Goal: Task Accomplishment & Management: Complete application form

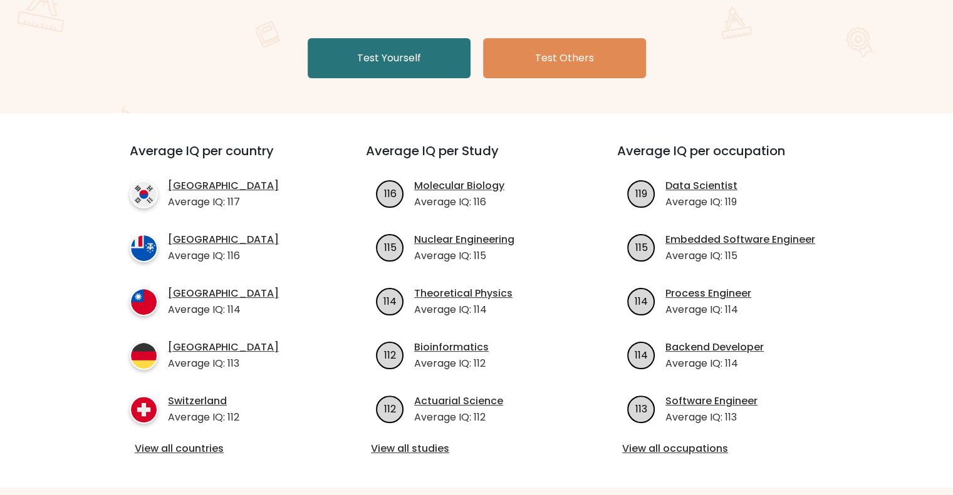
scroll to position [125, 0]
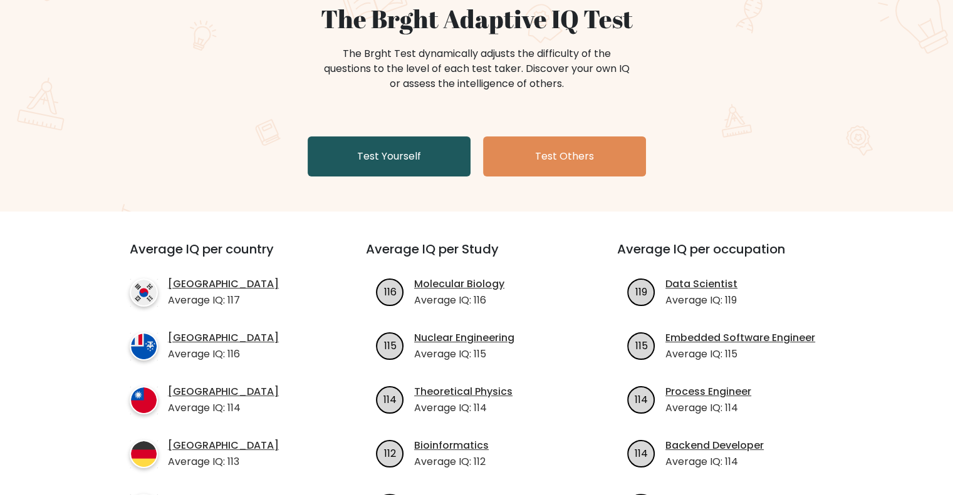
click at [406, 154] on link "Test Yourself" at bounding box center [388, 157] width 163 height 40
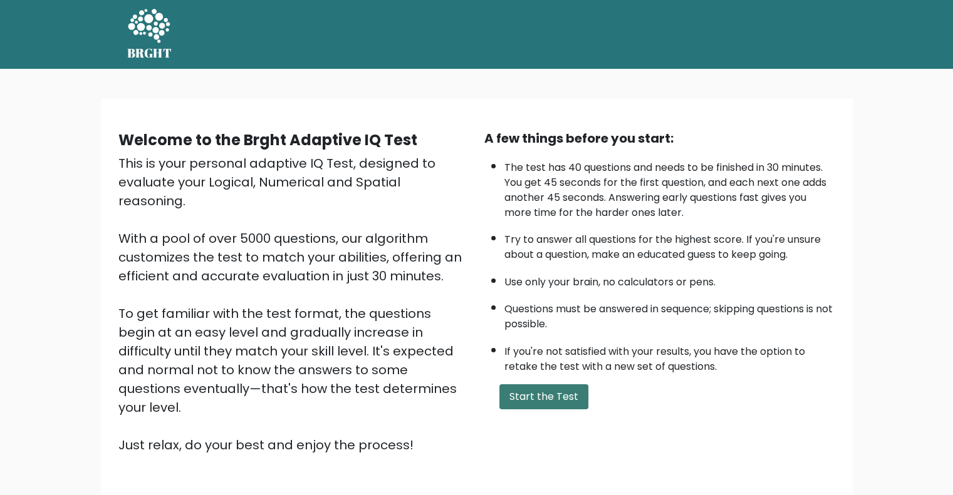
click at [535, 389] on button "Start the Test" at bounding box center [543, 397] width 89 height 25
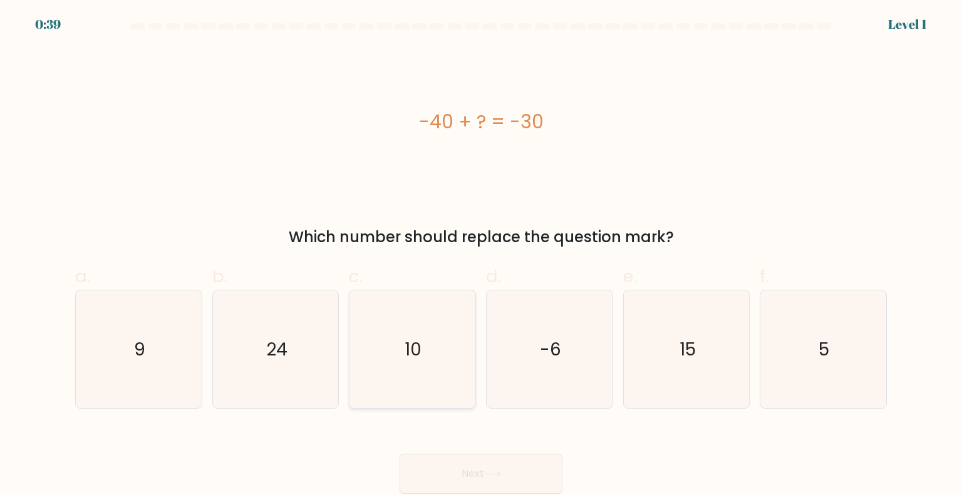
click at [436, 334] on icon "10" at bounding box center [412, 350] width 118 height 118
click at [481, 256] on input "c. 10" at bounding box center [481, 252] width 1 height 8
radio input "true"
click at [489, 462] on button "Next" at bounding box center [481, 474] width 163 height 40
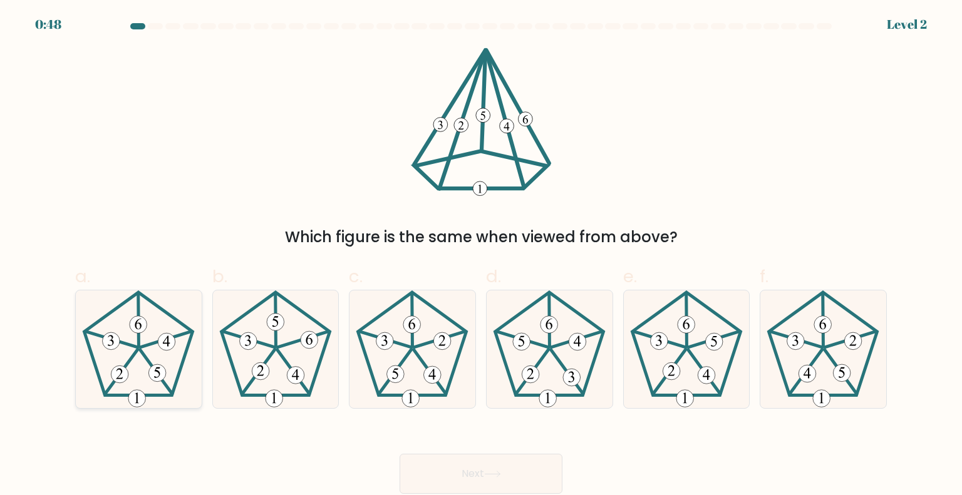
click at [158, 364] on icon at bounding box center [139, 350] width 118 height 118
click at [481, 256] on input "a." at bounding box center [481, 252] width 1 height 8
radio input "true"
click at [524, 481] on button "Next" at bounding box center [481, 474] width 163 height 40
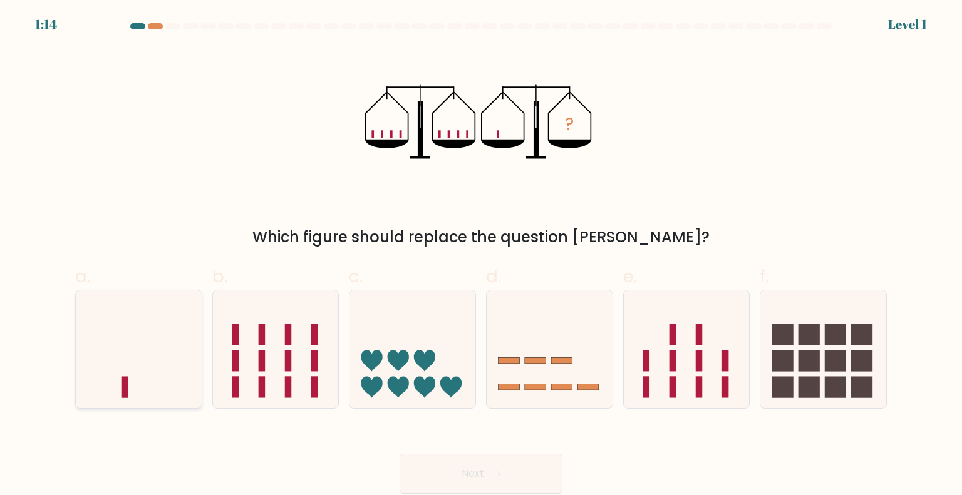
click at [158, 346] on icon at bounding box center [139, 349] width 126 height 104
click at [481, 256] on input "a." at bounding box center [481, 252] width 1 height 8
radio input "true"
click at [499, 465] on button "Next" at bounding box center [481, 474] width 163 height 40
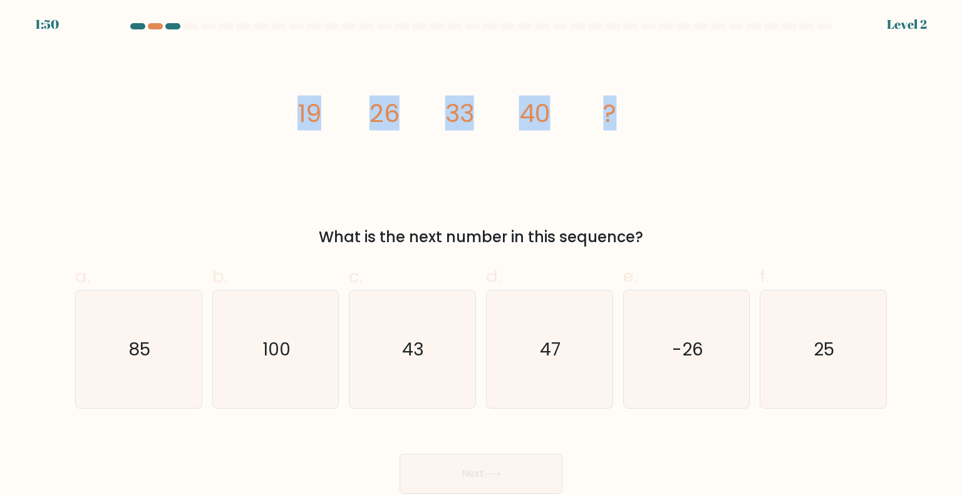
drag, startPoint x: 278, startPoint y: 113, endPoint x: 644, endPoint y: 113, distance: 365.7
click at [644, 113] on div "image/svg+xml 19 26 33 40 ? What is the next number in this sequence?" at bounding box center [481, 148] width 827 height 201
copy g "19 26 33 40 ?"
click at [511, 348] on icon "47" at bounding box center [549, 350] width 118 height 118
click at [482, 256] on input "d. 47" at bounding box center [481, 252] width 1 height 8
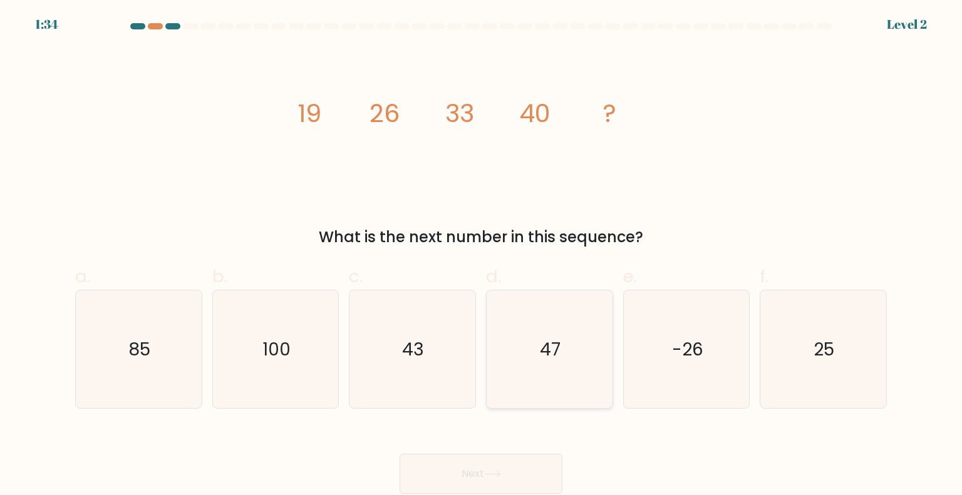
radio input "true"
click at [515, 476] on button "Next" at bounding box center [481, 474] width 163 height 40
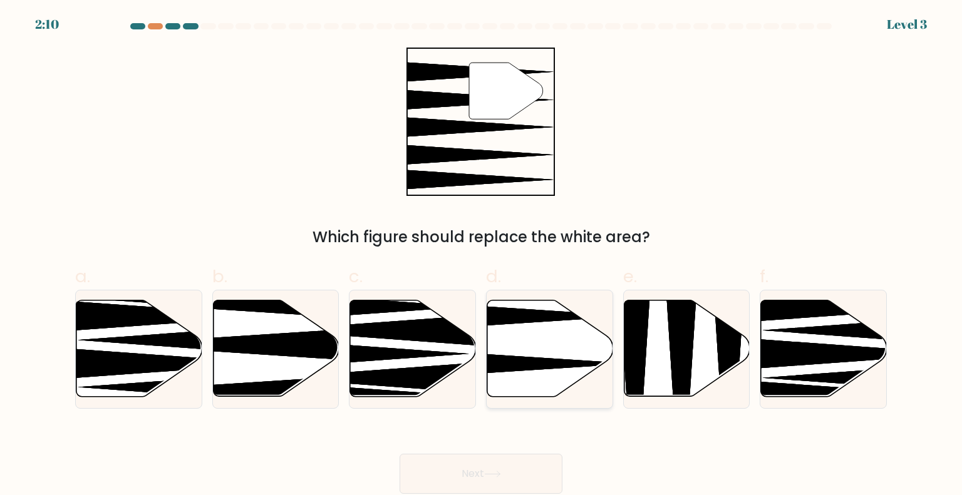
click at [532, 350] on icon at bounding box center [550, 349] width 126 height 96
click at [482, 256] on input "d." at bounding box center [481, 252] width 1 height 8
radio input "true"
click at [499, 473] on icon at bounding box center [492, 474] width 17 height 7
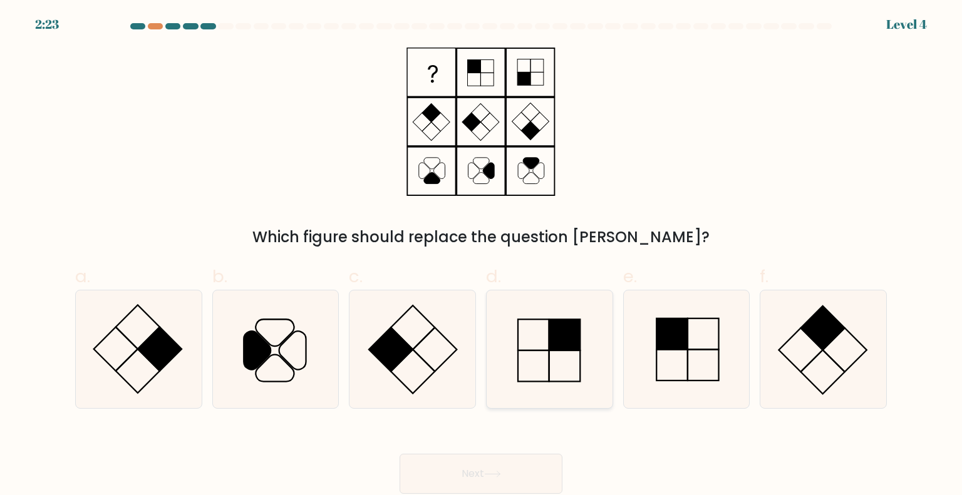
click at [548, 351] on icon at bounding box center [549, 350] width 118 height 118
click at [482, 256] on input "d." at bounding box center [481, 252] width 1 height 8
radio input "true"
click at [549, 480] on button "Next" at bounding box center [481, 474] width 163 height 40
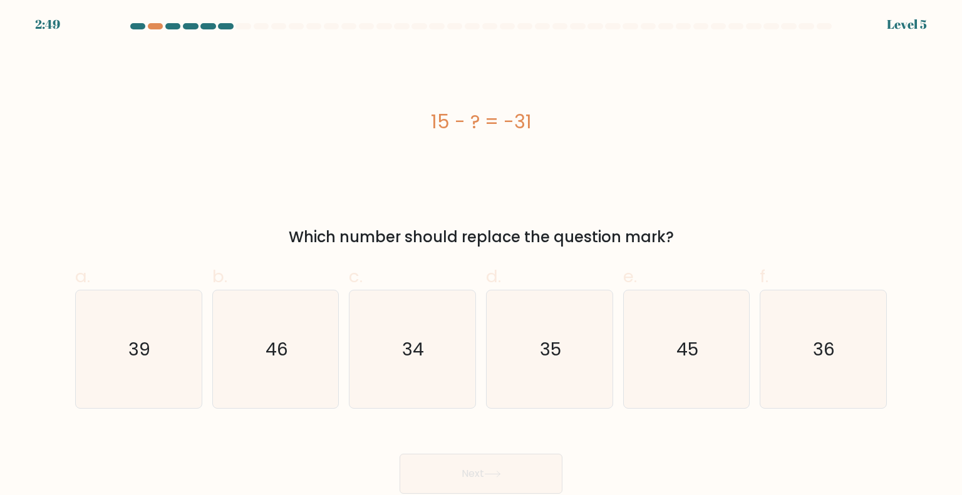
drag, startPoint x: 401, startPoint y: 118, endPoint x: 534, endPoint y: 121, distance: 133.4
click at [534, 121] on div "15 - ? = -31" at bounding box center [481, 122] width 812 height 28
click at [274, 371] on icon "46" at bounding box center [276, 350] width 118 height 118
click at [481, 256] on input "b. 46" at bounding box center [481, 252] width 1 height 8
radio input "true"
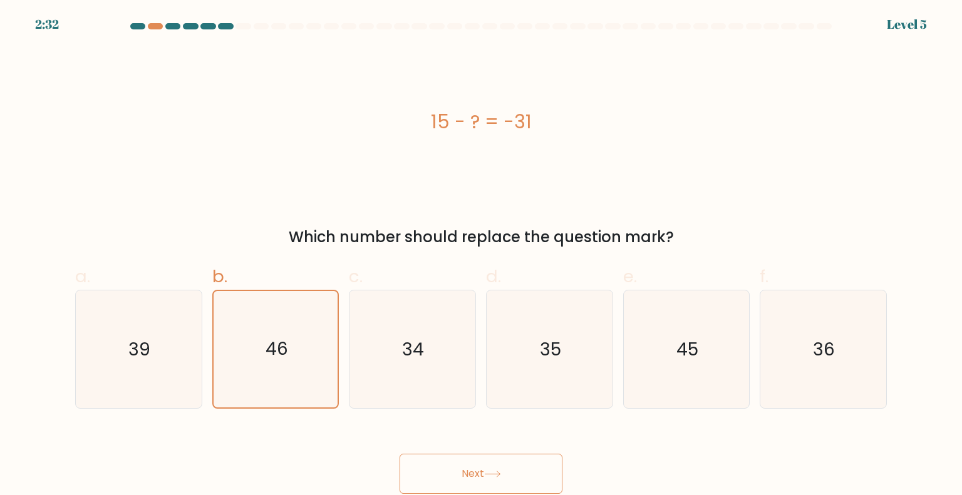
click at [535, 468] on button "Next" at bounding box center [481, 474] width 163 height 40
click at [493, 466] on button "Next" at bounding box center [481, 474] width 163 height 40
click at [473, 460] on button "Next" at bounding box center [481, 474] width 163 height 40
click at [388, 389] on icon "34" at bounding box center [412, 350] width 118 height 118
click at [481, 256] on input "c. 34" at bounding box center [481, 252] width 1 height 8
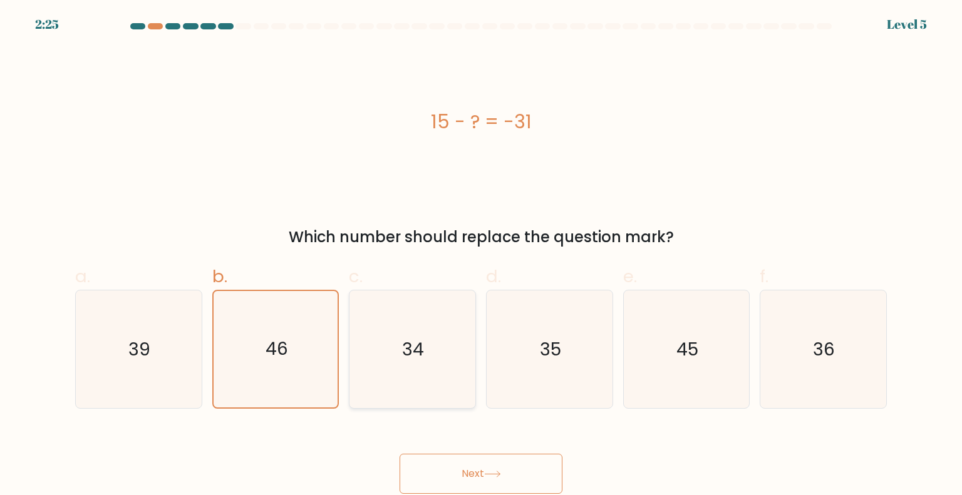
radio input "true"
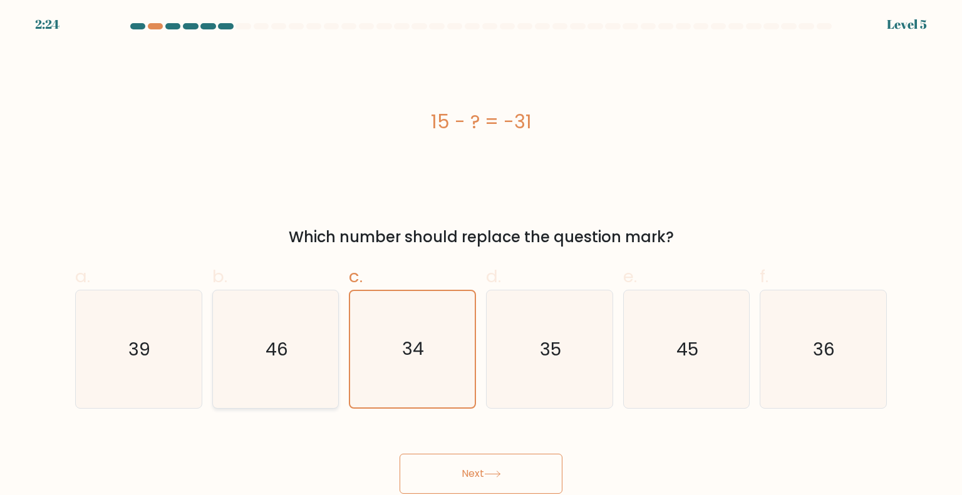
click at [324, 375] on icon "46" at bounding box center [276, 350] width 118 height 118
click at [481, 256] on input "b. 46" at bounding box center [481, 252] width 1 height 8
radio input "true"
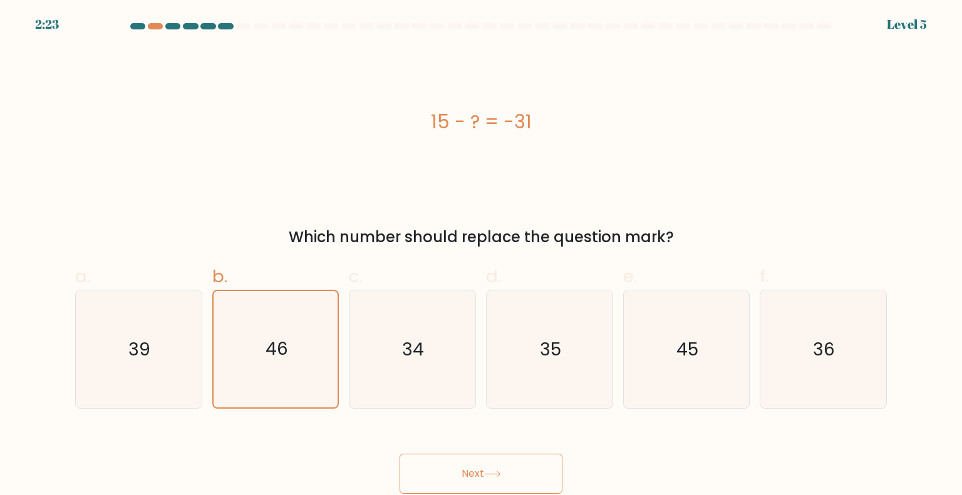
click at [473, 462] on button "Next" at bounding box center [481, 474] width 163 height 40
click at [483, 475] on button "Next" at bounding box center [481, 474] width 163 height 40
click at [486, 463] on button "Next" at bounding box center [481, 474] width 163 height 40
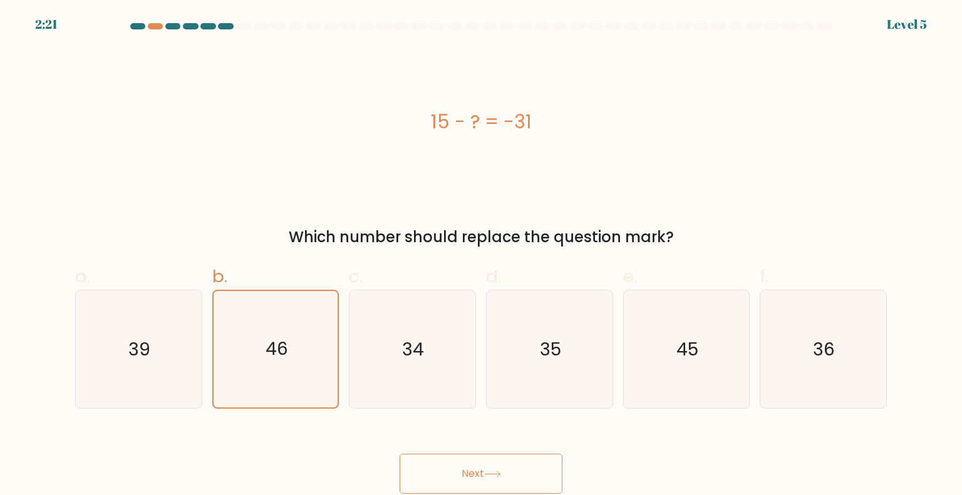
click at [486, 463] on button "Next" at bounding box center [481, 474] width 163 height 40
drag, startPoint x: 278, startPoint y: 217, endPoint x: 170, endPoint y: 133, distance: 136.2
click at [172, 134] on div "15 - ? = -31" at bounding box center [481, 122] width 812 height 28
click at [146, 366] on icon "39" at bounding box center [139, 350] width 118 height 118
click at [481, 256] on input "a. 39" at bounding box center [481, 252] width 1 height 8
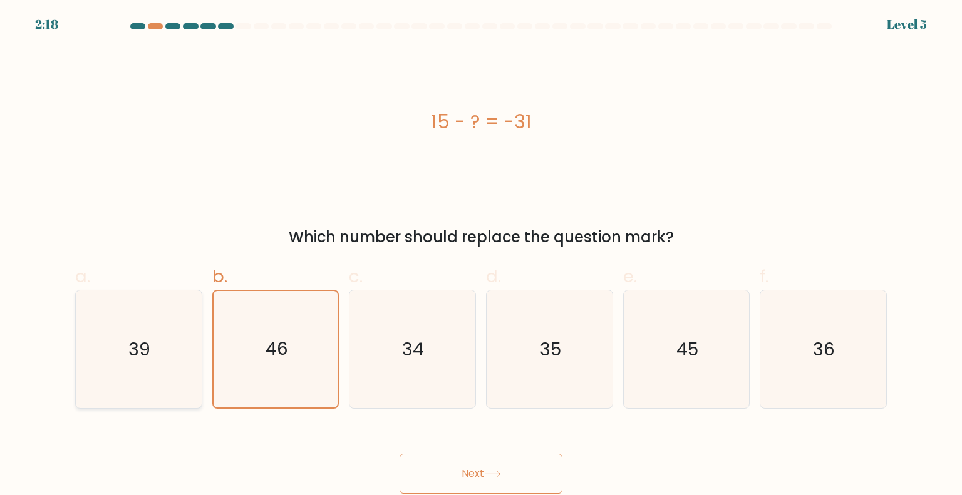
radio input "true"
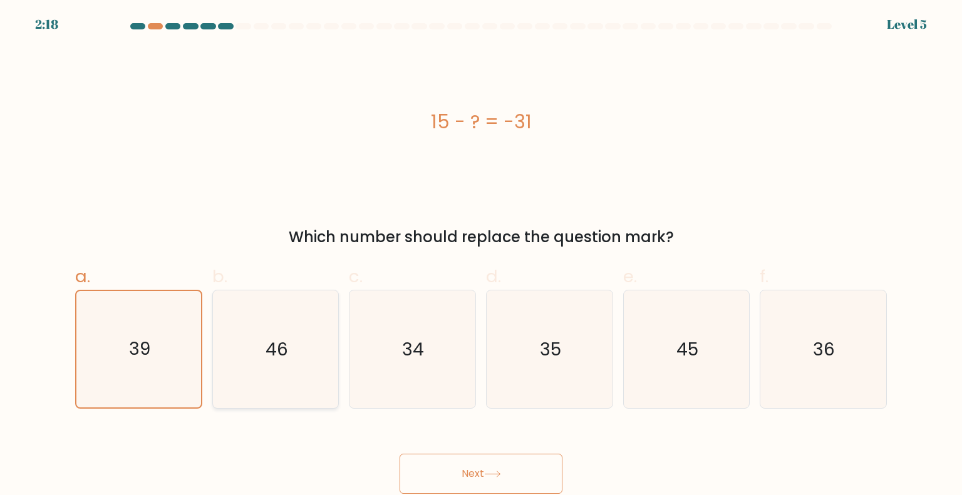
click at [233, 358] on icon "46" at bounding box center [276, 350] width 118 height 118
click at [481, 256] on input "b. 46" at bounding box center [481, 252] width 1 height 8
radio input "true"
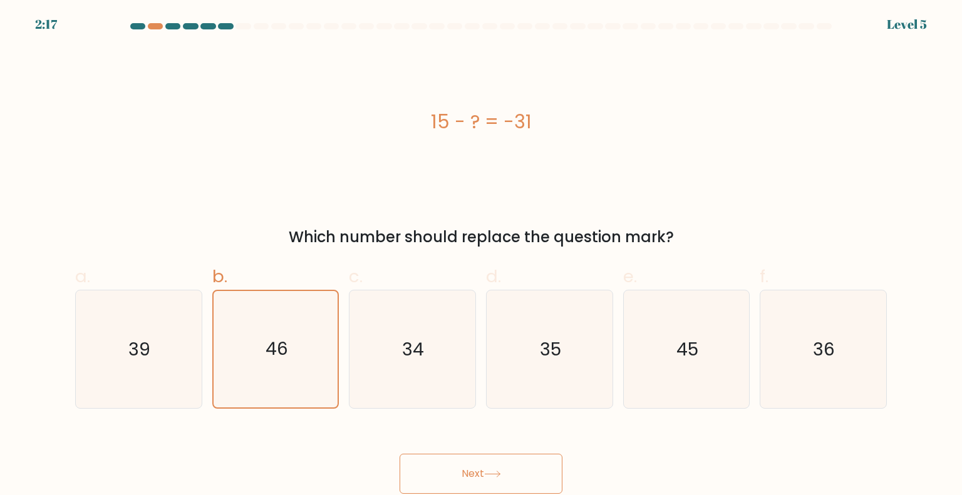
click at [529, 470] on button "Next" at bounding box center [481, 474] width 163 height 40
click at [518, 470] on button "Next" at bounding box center [481, 474] width 163 height 40
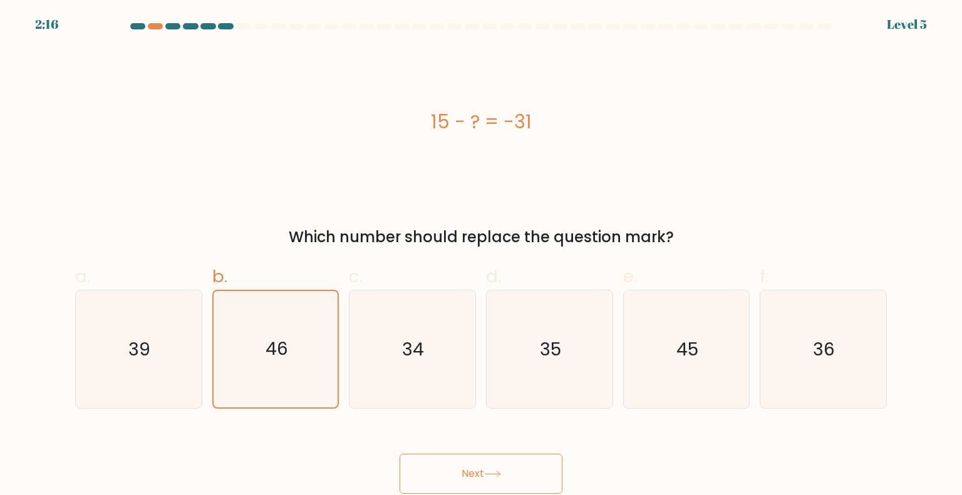
click at [518, 470] on button "Next" at bounding box center [481, 474] width 163 height 40
drag, startPoint x: 300, startPoint y: 369, endPoint x: 306, endPoint y: 376, distance: 8.9
click at [300, 371] on icon "46" at bounding box center [276, 350] width 118 height 118
click at [481, 256] on input "b. 46" at bounding box center [481, 252] width 1 height 8
radio input "true"
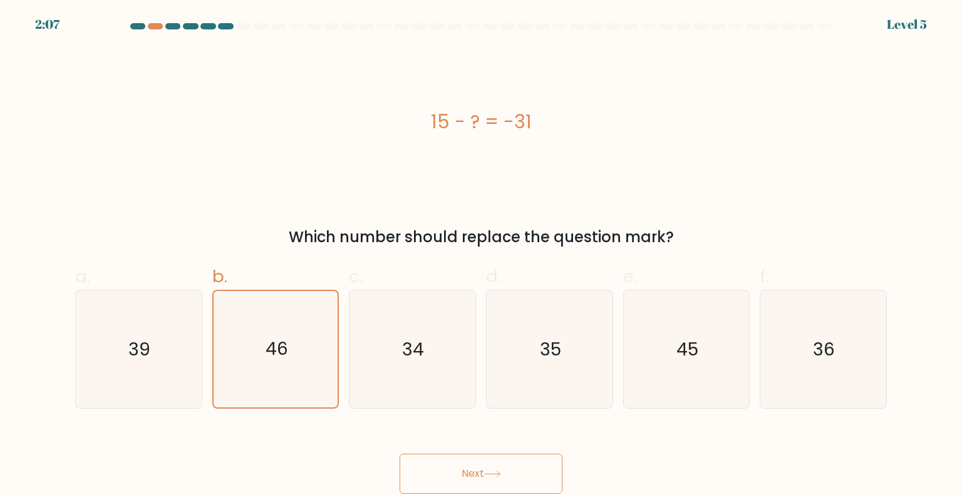
click at [487, 468] on button "Next" at bounding box center [481, 474] width 163 height 40
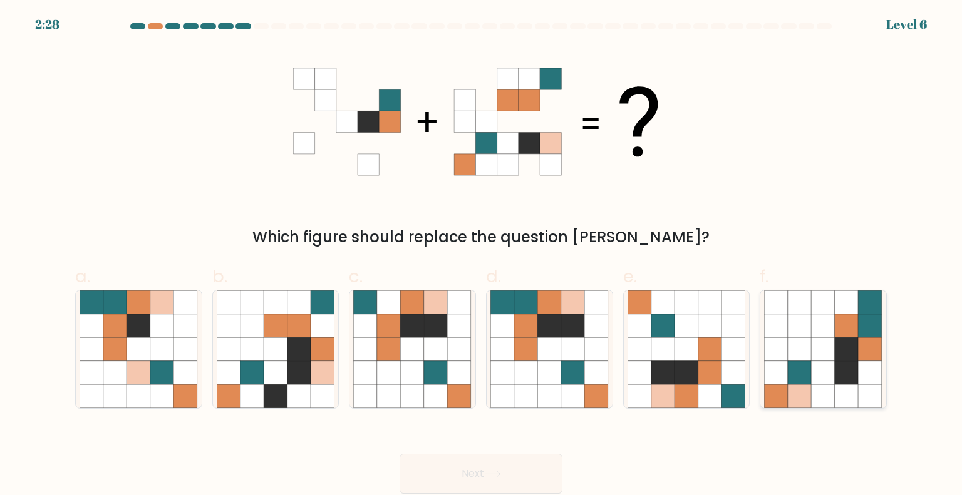
click at [844, 348] on icon at bounding box center [847, 350] width 24 height 24
click at [482, 256] on input "f." at bounding box center [481, 252] width 1 height 8
radio input "true"
click at [472, 480] on button "Next" at bounding box center [481, 474] width 163 height 40
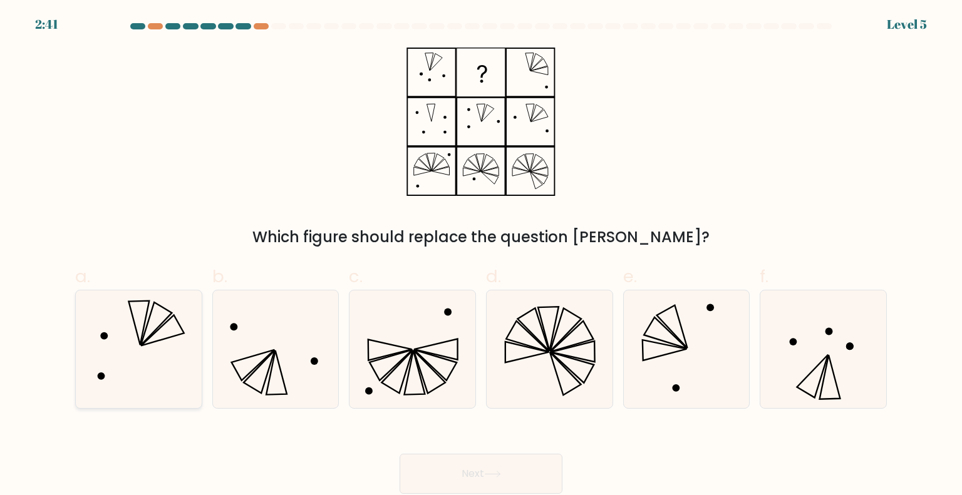
click at [158, 349] on icon at bounding box center [139, 350] width 118 height 118
click at [481, 256] on input "a." at bounding box center [481, 252] width 1 height 8
radio input "true"
click at [524, 464] on button "Next" at bounding box center [481, 474] width 163 height 40
click at [426, 470] on button "Next" at bounding box center [481, 474] width 163 height 40
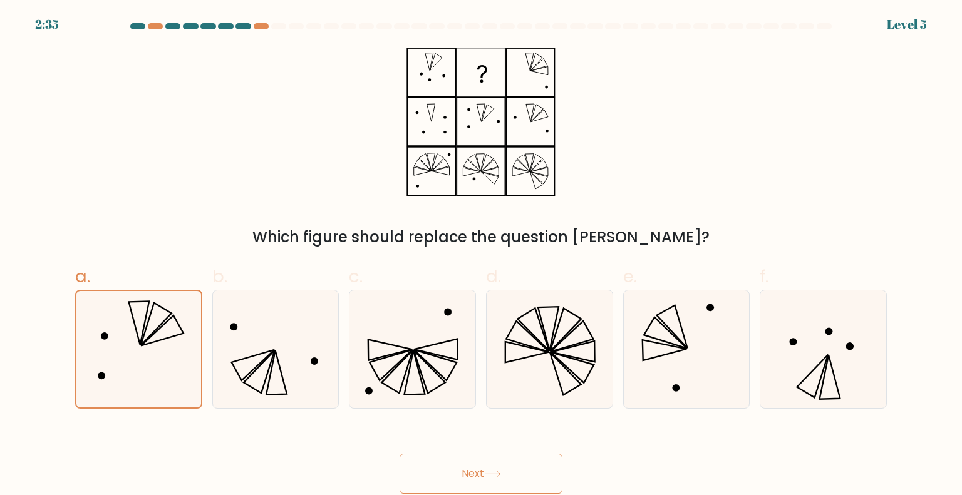
click at [502, 470] on button "Next" at bounding box center [481, 474] width 163 height 40
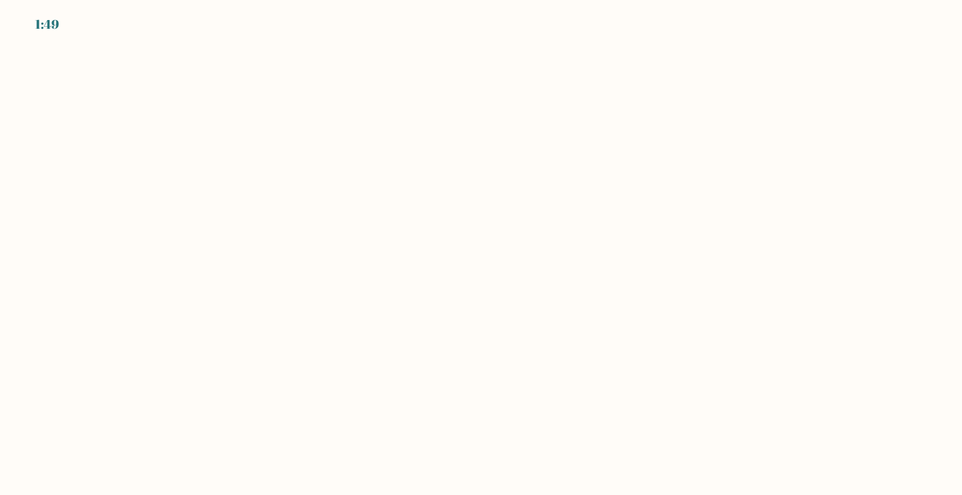
click at [651, 67] on body "1:49" at bounding box center [481, 247] width 962 height 495
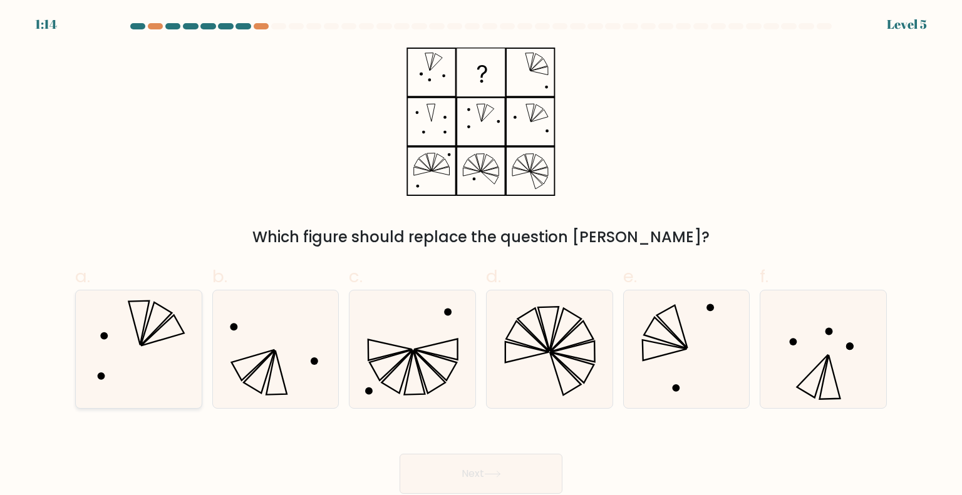
click at [166, 329] on icon at bounding box center [139, 350] width 118 height 118
click at [481, 256] on input "a." at bounding box center [481, 252] width 1 height 8
radio input "true"
click at [483, 475] on button "Next" at bounding box center [481, 474] width 163 height 40
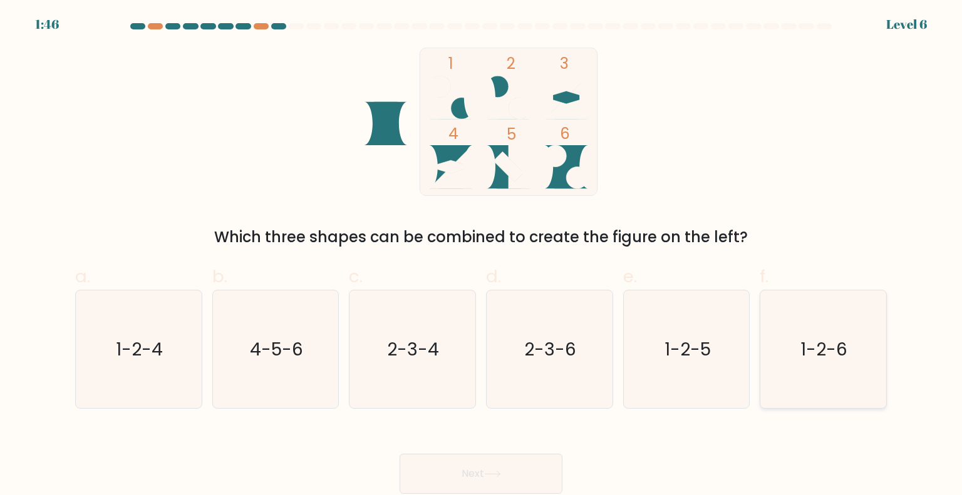
click at [873, 373] on icon "1-2-6" at bounding box center [823, 350] width 118 height 118
click at [482, 256] on input "f. 1-2-6" at bounding box center [481, 252] width 1 height 8
radio input "true"
click at [547, 477] on button "Next" at bounding box center [481, 474] width 163 height 40
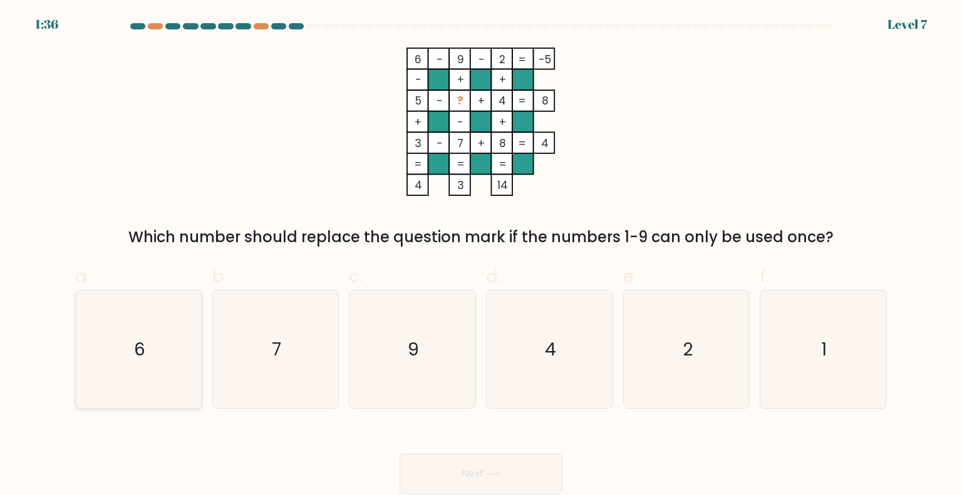
click at [168, 355] on icon "6" at bounding box center [139, 350] width 118 height 118
click at [481, 256] on input "a. 6" at bounding box center [481, 252] width 1 height 8
radio input "true"
click at [481, 464] on button "Next" at bounding box center [481, 474] width 163 height 40
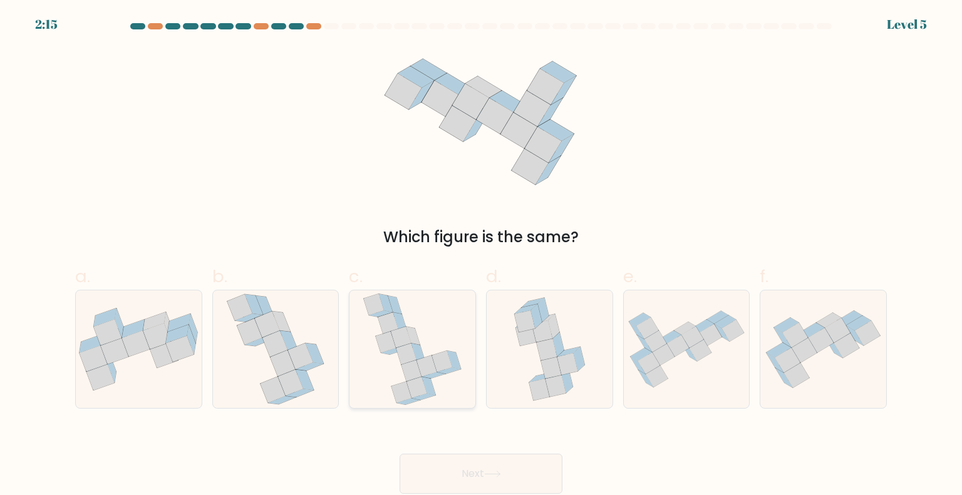
click at [384, 372] on icon at bounding box center [413, 350] width 100 height 118
click at [481, 256] on input "c." at bounding box center [481, 252] width 1 height 8
radio input "true"
click at [507, 473] on button "Next" at bounding box center [481, 474] width 163 height 40
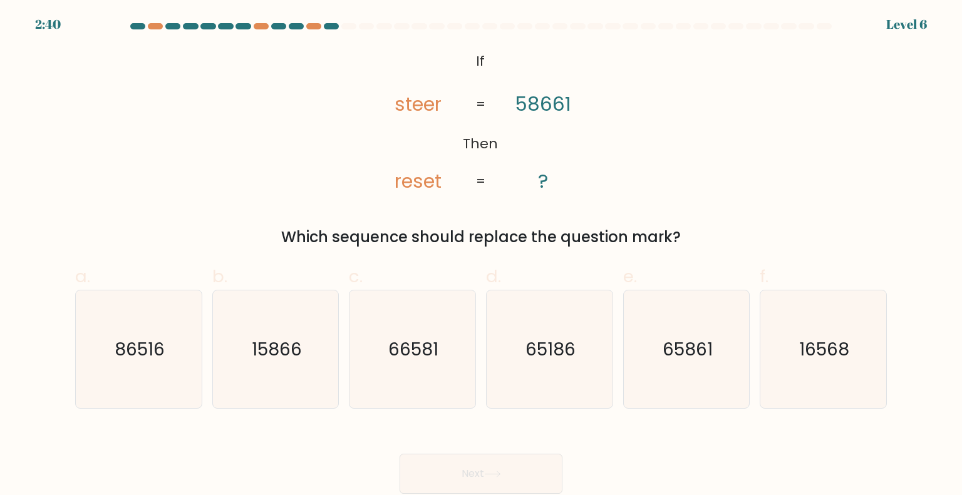
click at [392, 177] on icon "@import url('https://fonts.googleapis.com/css?family=Abril+Fatface:400,100,100i…" at bounding box center [480, 122] width 241 height 148
drag, startPoint x: 388, startPoint y: 177, endPoint x: 403, endPoint y: 177, distance: 15.0
click at [403, 177] on icon "@import url('https://fonts.googleapis.com/css?family=Abril+Fatface:400,100,100i…" at bounding box center [480, 122] width 241 height 148
click at [422, 187] on tspan "reset" at bounding box center [418, 181] width 47 height 27
click at [855, 364] on icon "16568" at bounding box center [823, 350] width 118 height 118
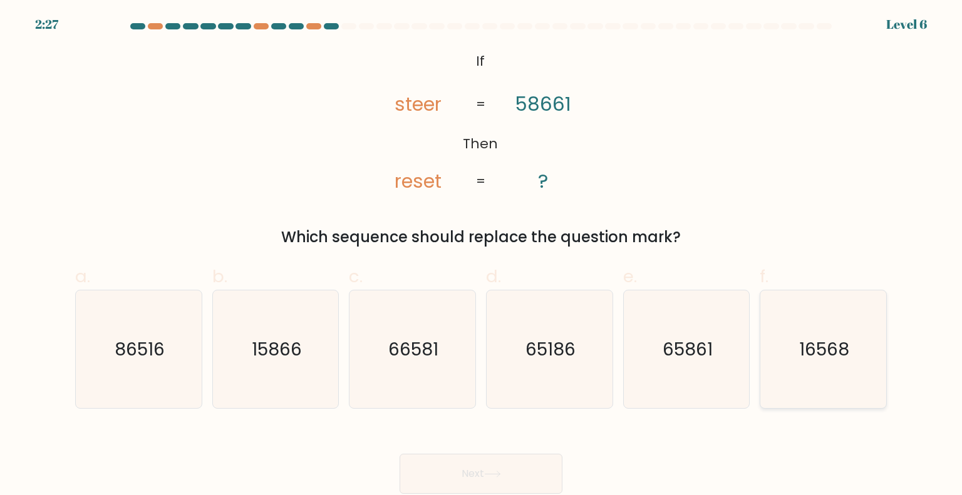
click at [482, 256] on input "f. 16568" at bounding box center [481, 252] width 1 height 8
radio input "true"
click at [515, 466] on button "Next" at bounding box center [481, 474] width 163 height 40
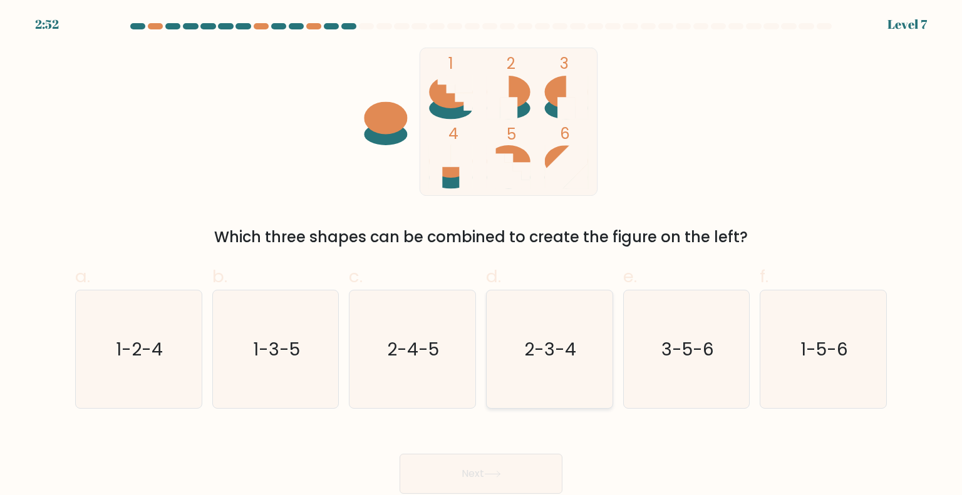
click at [549, 353] on text "2-3-4" at bounding box center [551, 348] width 52 height 25
click at [482, 256] on input "d. 2-3-4" at bounding box center [481, 252] width 1 height 8
radio input "true"
click at [521, 480] on button "Next" at bounding box center [481, 474] width 163 height 40
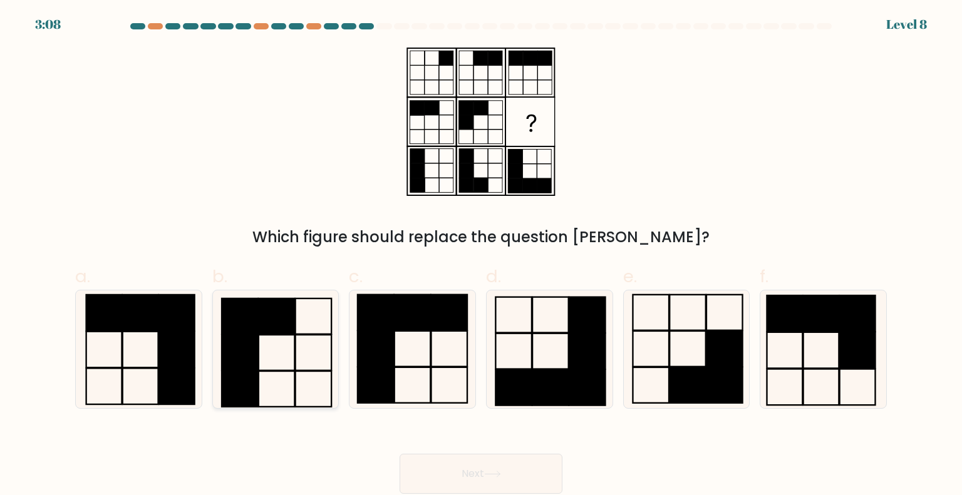
click at [281, 338] on icon at bounding box center [276, 350] width 118 height 118
click at [481, 256] on input "b." at bounding box center [481, 252] width 1 height 8
radio input "true"
click at [525, 470] on button "Next" at bounding box center [481, 474] width 163 height 40
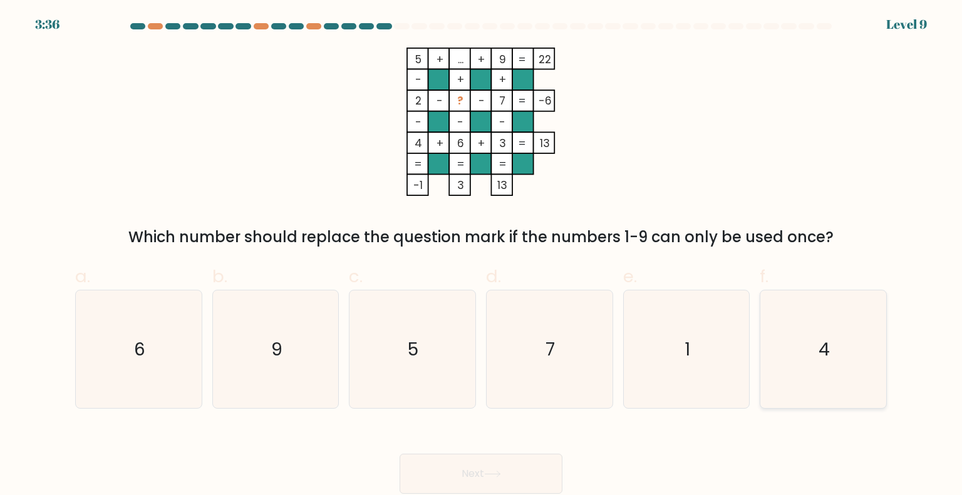
click at [789, 374] on icon "4" at bounding box center [823, 350] width 118 height 118
click at [482, 256] on input "f. 4" at bounding box center [481, 252] width 1 height 8
radio input "true"
click at [490, 470] on button "Next" at bounding box center [481, 474] width 163 height 40
click at [504, 484] on button "Next" at bounding box center [481, 474] width 163 height 40
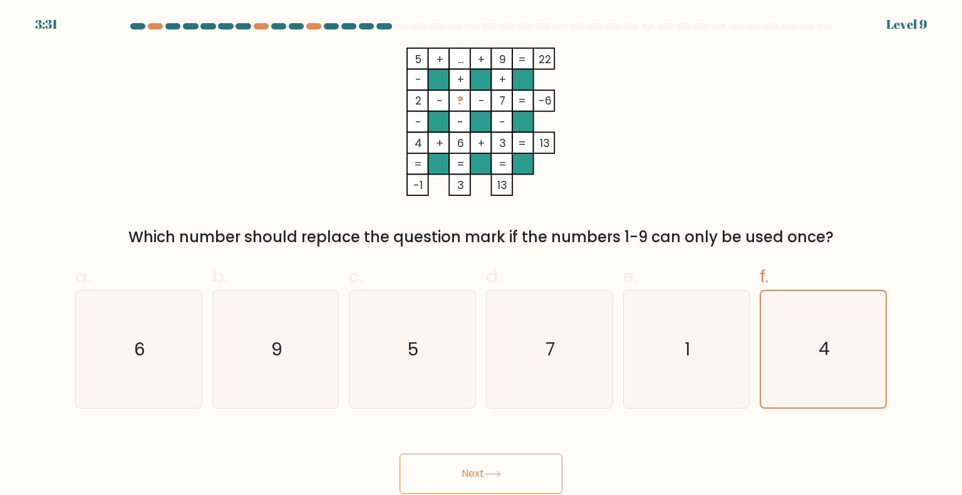
click at [504, 475] on button "Next" at bounding box center [481, 474] width 163 height 40
click at [650, 351] on icon "1" at bounding box center [687, 350] width 118 height 118
click at [482, 256] on input "e. 1" at bounding box center [481, 252] width 1 height 8
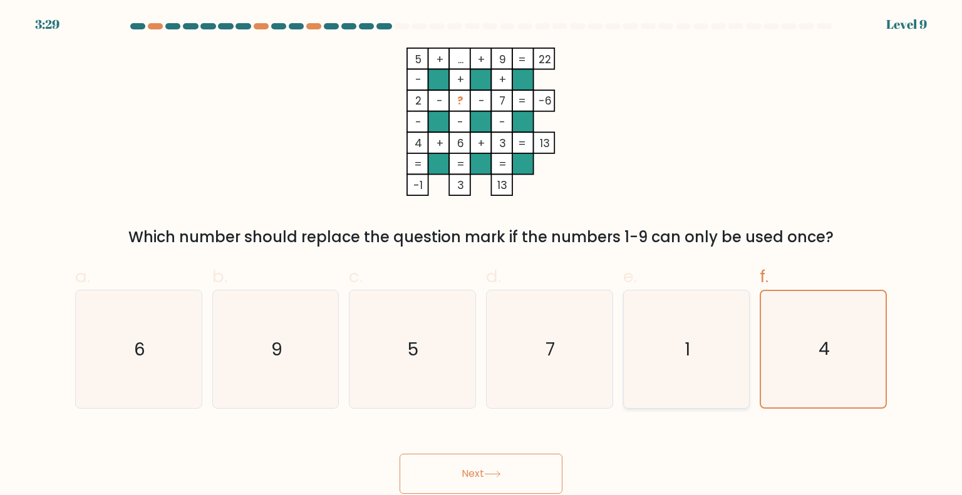
radio input "true"
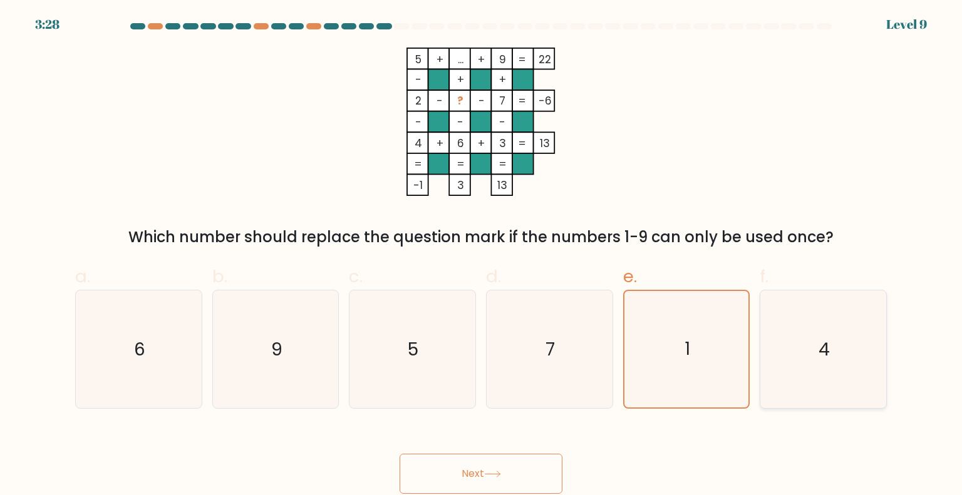
click at [776, 352] on icon "4" at bounding box center [823, 350] width 118 height 118
click at [482, 256] on input "f. 4" at bounding box center [481, 252] width 1 height 8
radio input "true"
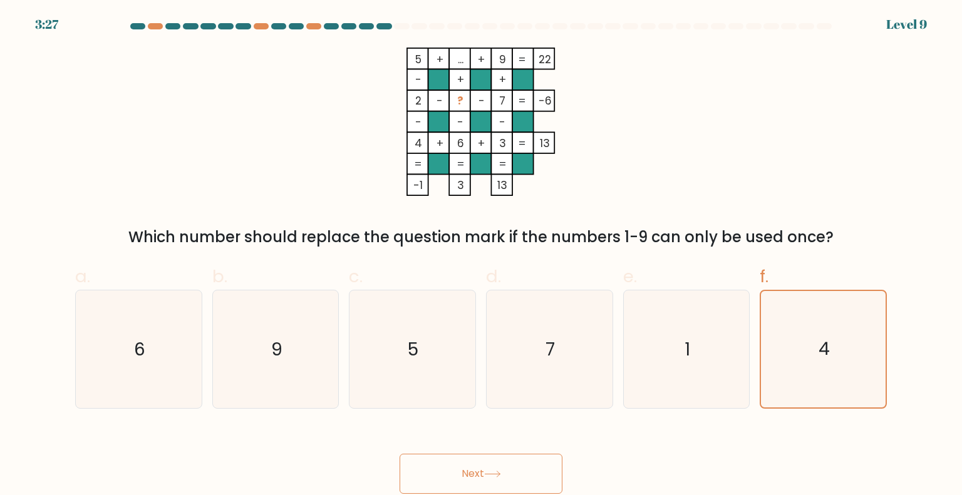
click at [494, 465] on button "Next" at bounding box center [481, 474] width 163 height 40
drag, startPoint x: 828, startPoint y: 390, endPoint x: 787, endPoint y: 398, distance: 41.4
click at [829, 390] on icon "4" at bounding box center [823, 350] width 118 height 118
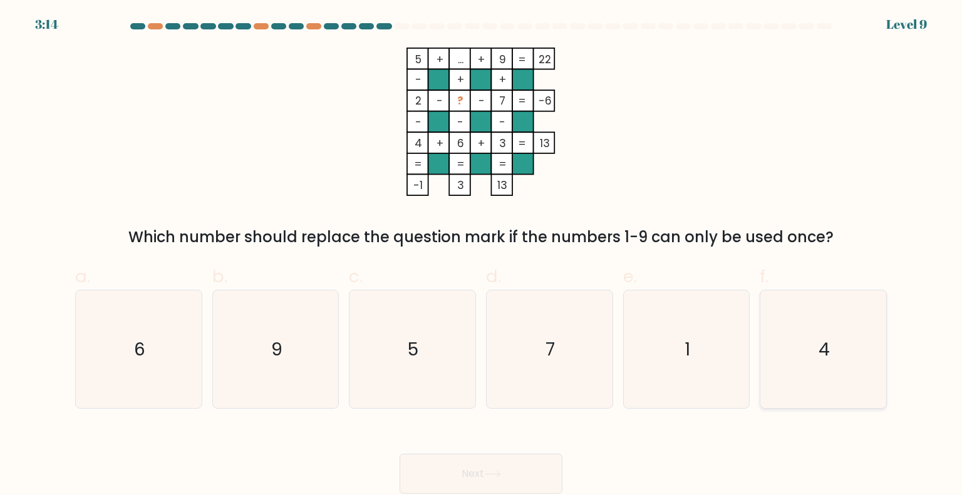
click at [482, 256] on input "f. 4" at bounding box center [481, 252] width 1 height 8
radio input "true"
click at [521, 475] on button "Next" at bounding box center [481, 474] width 163 height 40
click at [483, 475] on button "Next" at bounding box center [481, 474] width 163 height 40
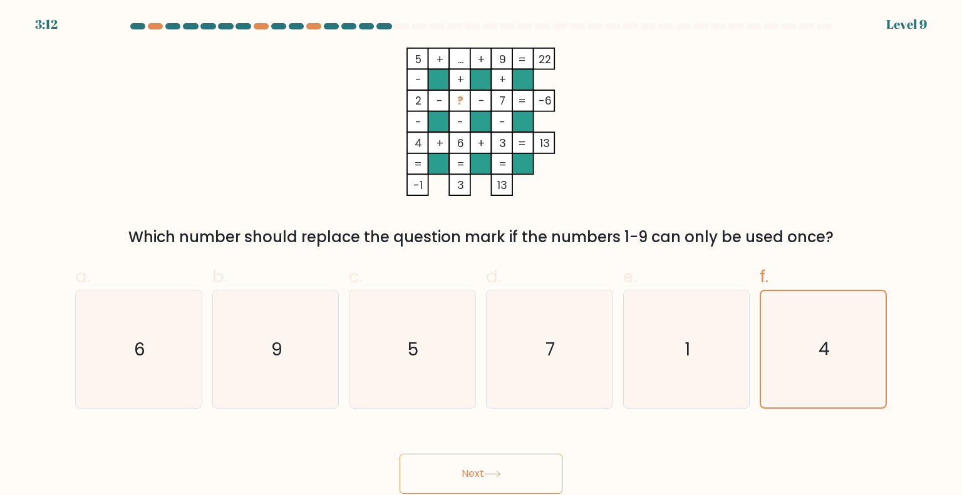
click at [483, 475] on button "Next" at bounding box center [481, 474] width 163 height 40
click at [461, 463] on button "Next" at bounding box center [481, 474] width 163 height 40
click at [492, 474] on icon at bounding box center [492, 474] width 17 height 7
click at [479, 478] on button "Next" at bounding box center [481, 474] width 163 height 40
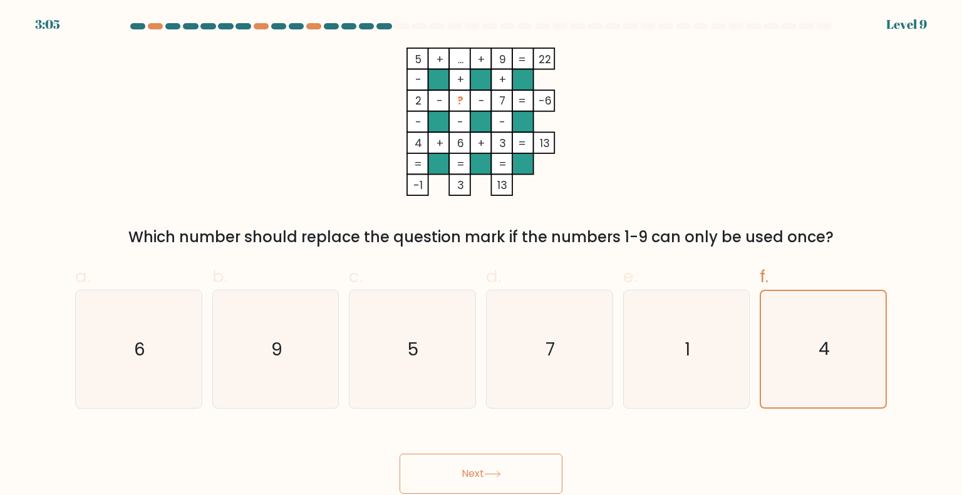
click at [480, 479] on button "Next" at bounding box center [481, 474] width 163 height 40
click at [816, 327] on icon "4" at bounding box center [823, 350] width 118 height 118
click at [482, 256] on input "f. 4" at bounding box center [481, 252] width 1 height 8
radio input "true"
click at [502, 467] on button "Next" at bounding box center [481, 474] width 163 height 40
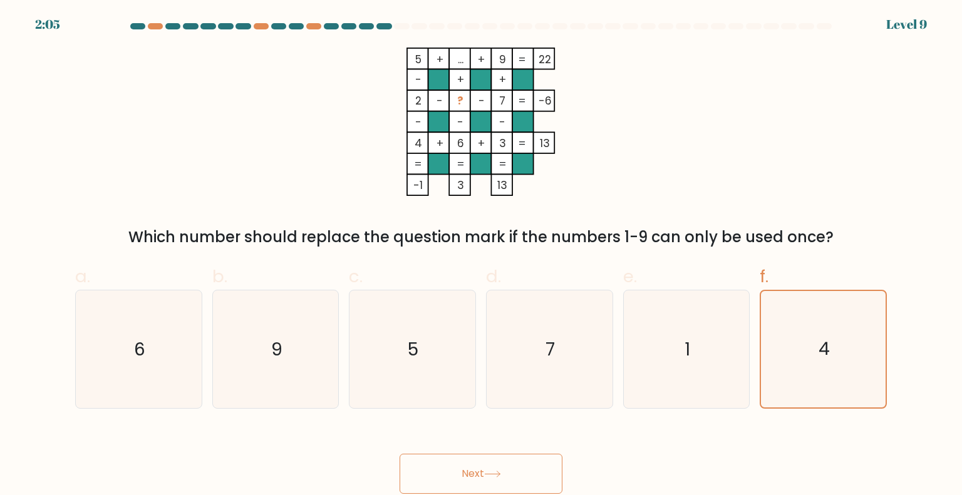
click at [462, 468] on button "Next" at bounding box center [481, 474] width 163 height 40
click at [408, 381] on icon "5" at bounding box center [412, 350] width 118 height 118
click at [481, 256] on input "c. 5" at bounding box center [481, 252] width 1 height 8
radio input "true"
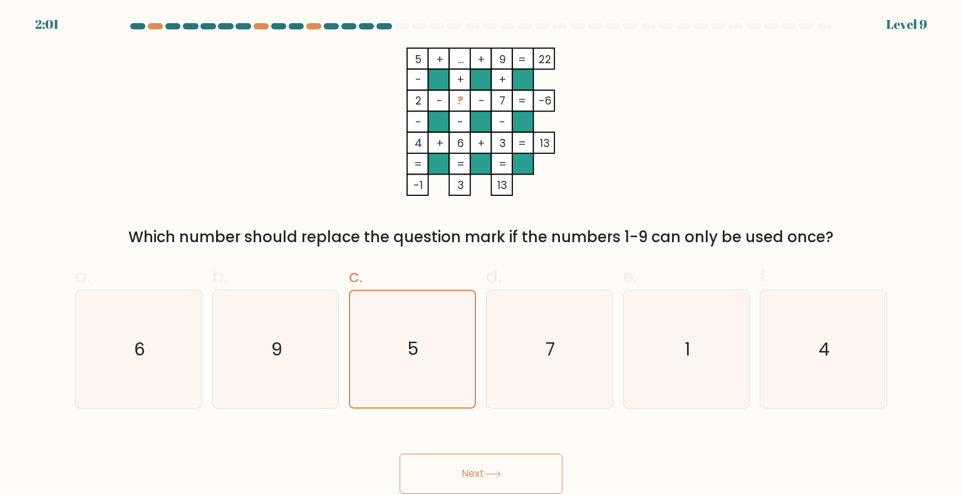
click at [483, 474] on button "Next" at bounding box center [481, 474] width 163 height 40
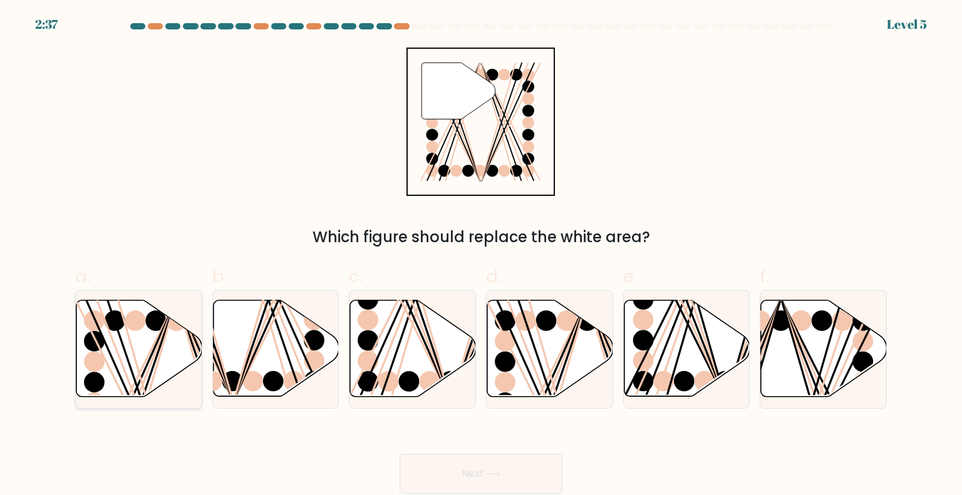
click at [113, 351] on icon at bounding box center [139, 349] width 126 height 96
click at [481, 256] on input "a." at bounding box center [481, 252] width 1 height 8
radio input "true"
click at [511, 473] on button "Next" at bounding box center [481, 474] width 163 height 40
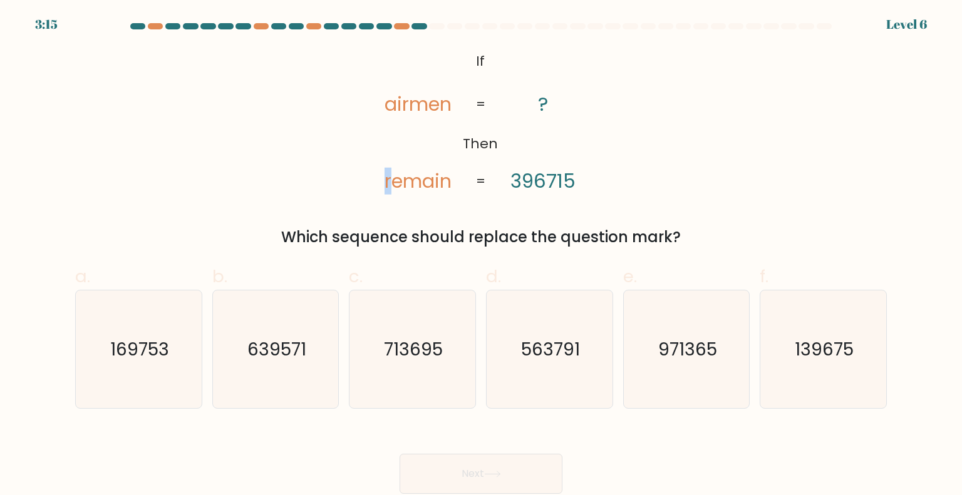
drag, startPoint x: 388, startPoint y: 179, endPoint x: 377, endPoint y: 178, distance: 10.7
click at [377, 178] on icon "@import url('https://fonts.googleapis.com/css?family=Abril+Fatface:400,100,100i…" at bounding box center [480, 122] width 241 height 148
click at [492, 193] on icon "@import url('https://fonts.googleapis.com/css?family=Abril+Fatface:400,100,100i…" at bounding box center [480, 122] width 241 height 148
drag, startPoint x: 423, startPoint y: 184, endPoint x: 433, endPoint y: 184, distance: 9.4
click at [433, 184] on tspan "remain" at bounding box center [418, 181] width 67 height 27
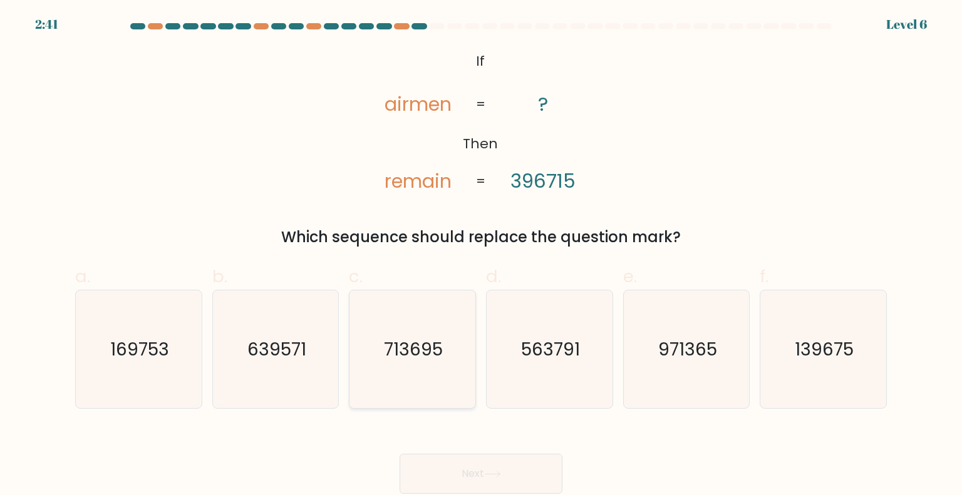
click at [449, 373] on icon "713695" at bounding box center [412, 350] width 118 height 118
click at [481, 256] on input "c. 713695" at bounding box center [481, 252] width 1 height 8
radio input "true"
click at [525, 465] on button "Next" at bounding box center [481, 474] width 163 height 40
click at [288, 364] on icon "23786" at bounding box center [276, 350] width 118 height 118
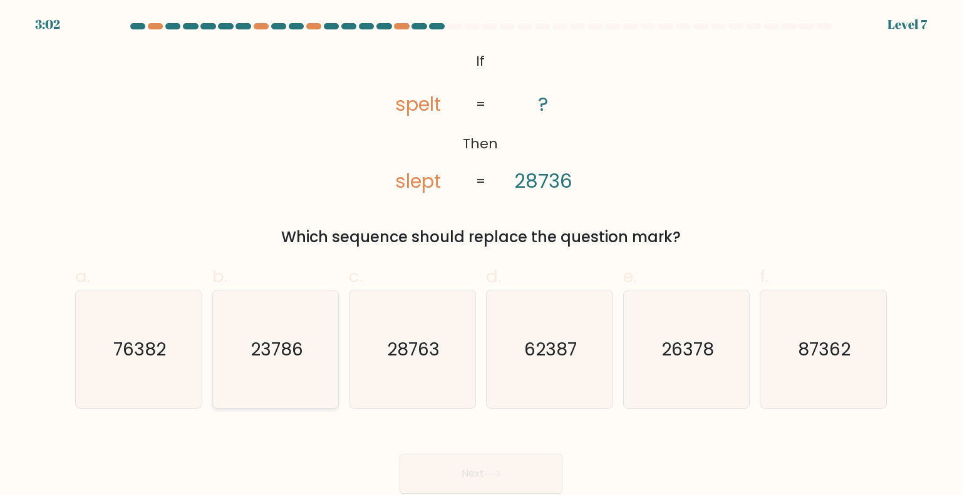
click at [481, 256] on input "b. 23786" at bounding box center [481, 252] width 1 height 8
radio input "true"
click at [483, 470] on button "Next" at bounding box center [481, 474] width 163 height 40
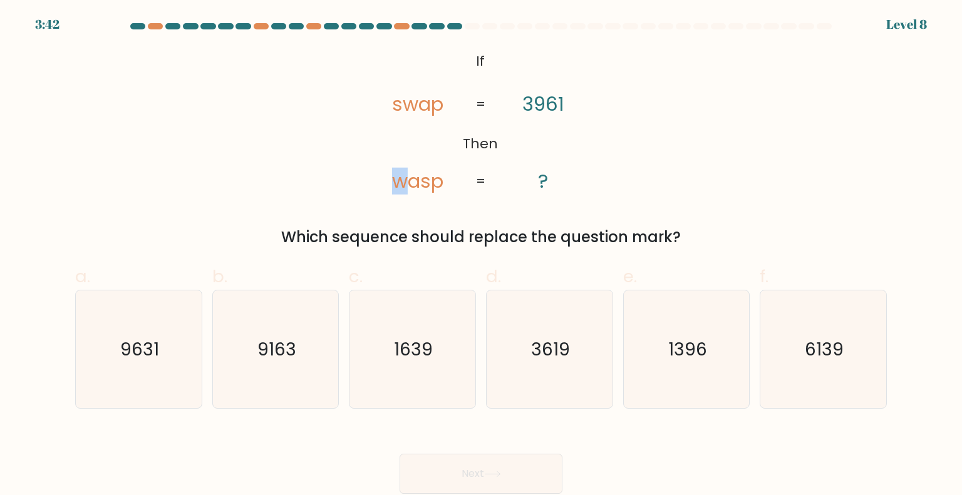
drag, startPoint x: 396, startPoint y: 180, endPoint x: 410, endPoint y: 180, distance: 14.4
click at [410, 180] on tspan "wasp" at bounding box center [418, 181] width 51 height 27
drag, startPoint x: 421, startPoint y: 185, endPoint x: 403, endPoint y: 187, distance: 18.2
click at [403, 187] on tspan "wasp" at bounding box center [418, 181] width 51 height 27
click at [145, 358] on text "9631" at bounding box center [139, 348] width 39 height 25
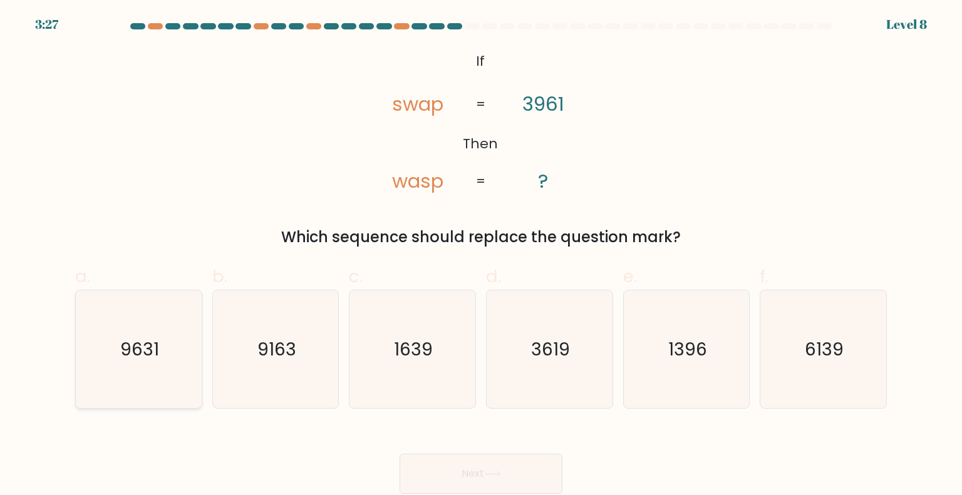
click at [481, 256] on input "a. 9631" at bounding box center [481, 252] width 1 height 8
radio input "true"
click at [476, 465] on button "Next" at bounding box center [481, 474] width 163 height 40
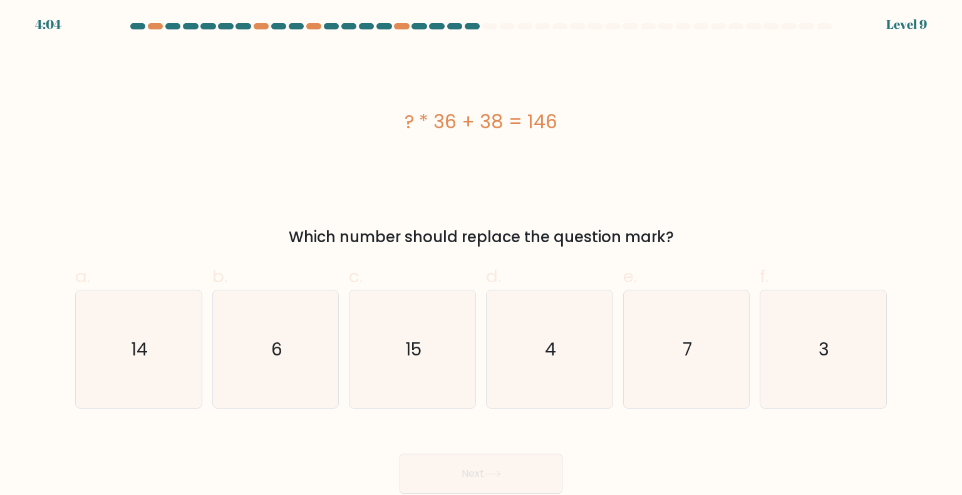
drag, startPoint x: 406, startPoint y: 120, endPoint x: 559, endPoint y: 122, distance: 152.8
click at [559, 122] on div "? * 36 + 38 = 146" at bounding box center [481, 122] width 812 height 28
copy div "? * 36 + 38 = 146"
click at [837, 364] on icon "3" at bounding box center [823, 350] width 118 height 118
click at [482, 256] on input "f. 3" at bounding box center [481, 252] width 1 height 8
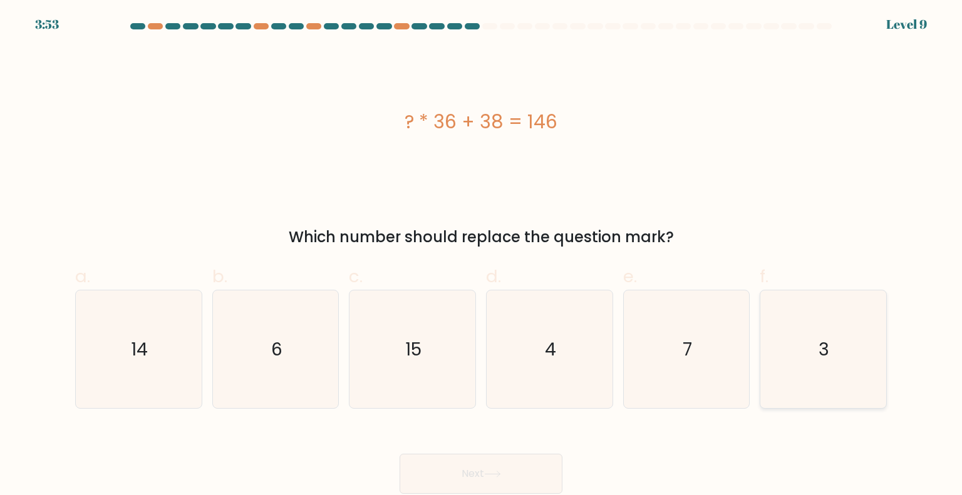
radio input "true"
click at [485, 476] on button "Next" at bounding box center [481, 474] width 163 height 40
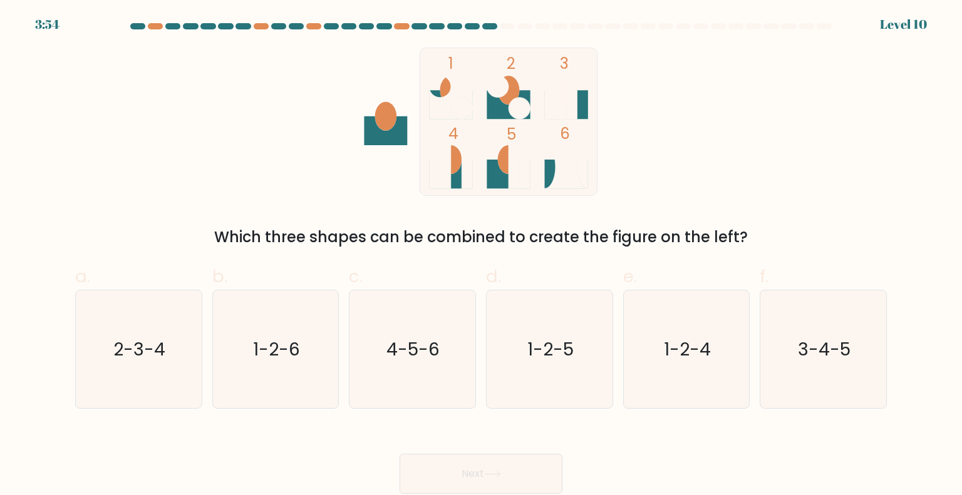
click at [483, 172] on rect at bounding box center [509, 122] width 178 height 148
click at [842, 372] on icon "3-4-5" at bounding box center [823, 350] width 118 height 118
click at [482, 256] on input "f. 3-4-5" at bounding box center [481, 252] width 1 height 8
radio input "true"
click at [495, 473] on icon at bounding box center [492, 474] width 17 height 7
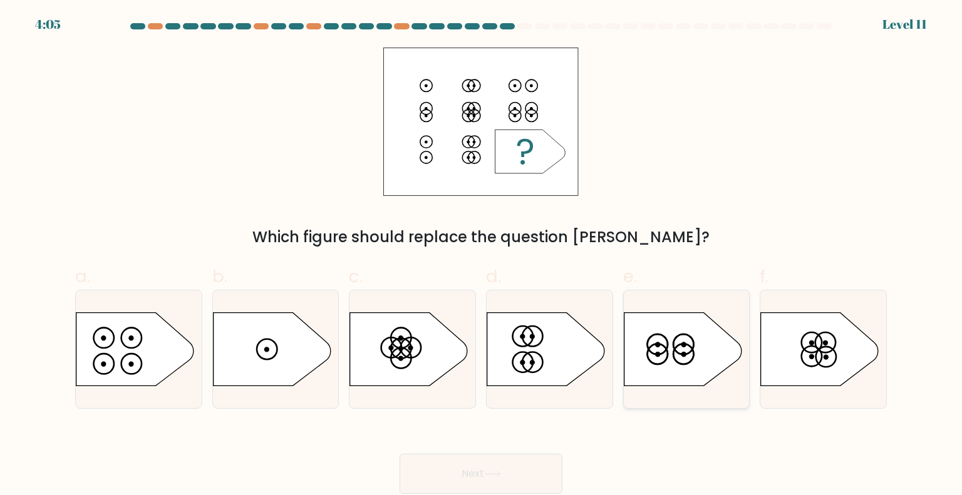
click at [701, 354] on icon at bounding box center [683, 349] width 118 height 73
click at [482, 256] on input "e." at bounding box center [481, 252] width 1 height 8
radio input "true"
click at [495, 465] on button "Next" at bounding box center [481, 474] width 163 height 40
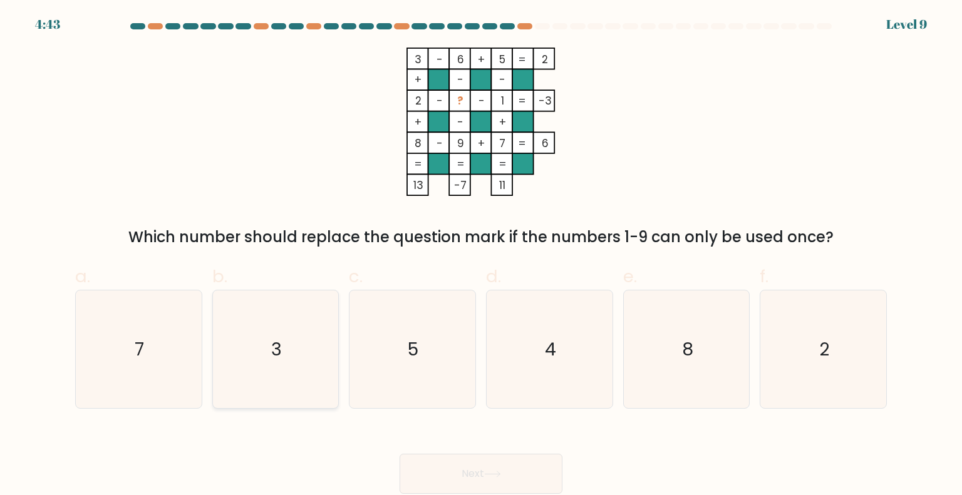
click at [286, 356] on icon "3" at bounding box center [276, 350] width 118 height 118
click at [481, 256] on input "b. 3" at bounding box center [481, 252] width 1 height 8
radio input "true"
click at [522, 477] on button "Next" at bounding box center [481, 474] width 163 height 40
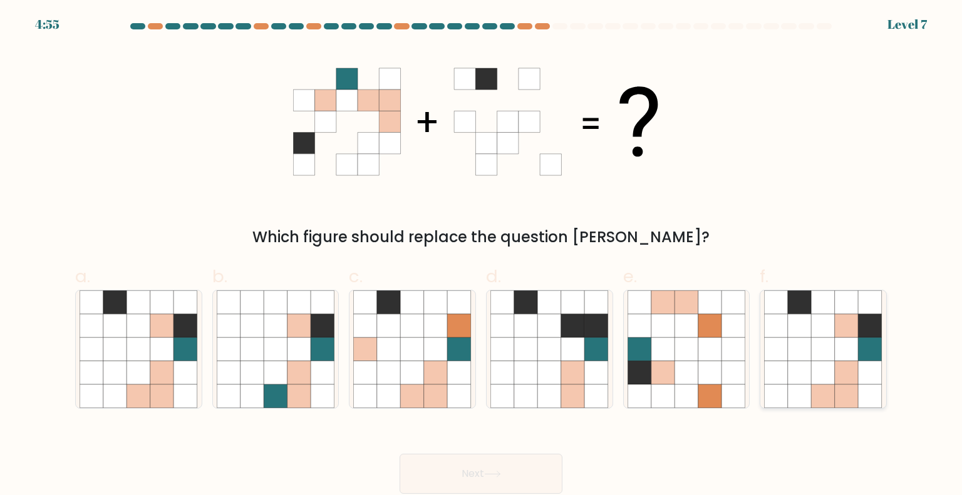
click at [815, 323] on icon at bounding box center [824, 326] width 24 height 24
click at [482, 256] on input "f." at bounding box center [481, 252] width 1 height 8
radio input "true"
click at [507, 475] on button "Next" at bounding box center [481, 474] width 163 height 40
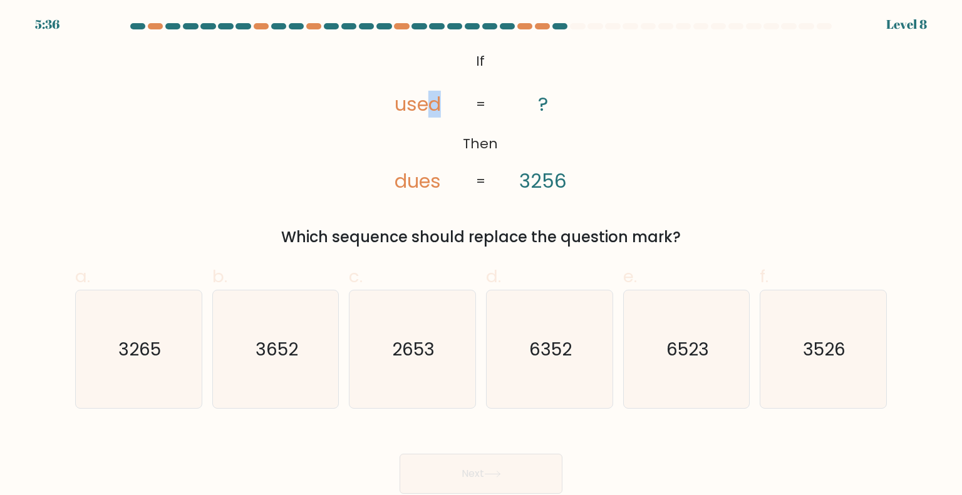
drag, startPoint x: 433, startPoint y: 101, endPoint x: 447, endPoint y: 101, distance: 13.2
click at [447, 101] on icon "@import url('https://fonts.googleapis.com/css?family=Abril+Fatface:400,100,100i…" at bounding box center [480, 122] width 241 height 148
drag, startPoint x: 406, startPoint y: 178, endPoint x: 392, endPoint y: 179, distance: 14.5
click at [392, 179] on icon "@import url('https://fonts.googleapis.com/css?family=Abril+Fatface:400,100,100i…" at bounding box center [480, 122] width 241 height 148
click at [408, 105] on tspan "used" at bounding box center [418, 104] width 46 height 27
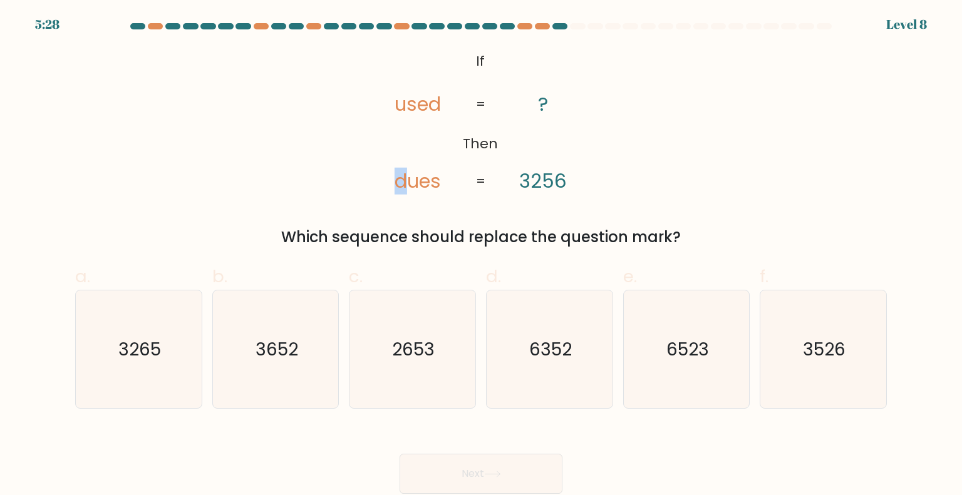
drag, startPoint x: 403, startPoint y: 185, endPoint x: 388, endPoint y: 183, distance: 14.5
click at [388, 183] on icon "@import url('https://fonts.googleapis.com/css?family=Abril+Fatface:400,100,100i…" at bounding box center [480, 122] width 241 height 148
drag, startPoint x: 418, startPoint y: 181, endPoint x: 391, endPoint y: 181, distance: 26.9
click at [391, 181] on icon "@import url('https://fonts.googleapis.com/css?family=Abril+Fatface:400,100,100i…" at bounding box center [480, 122] width 241 height 148
click at [410, 341] on text "2653" at bounding box center [414, 348] width 43 height 25
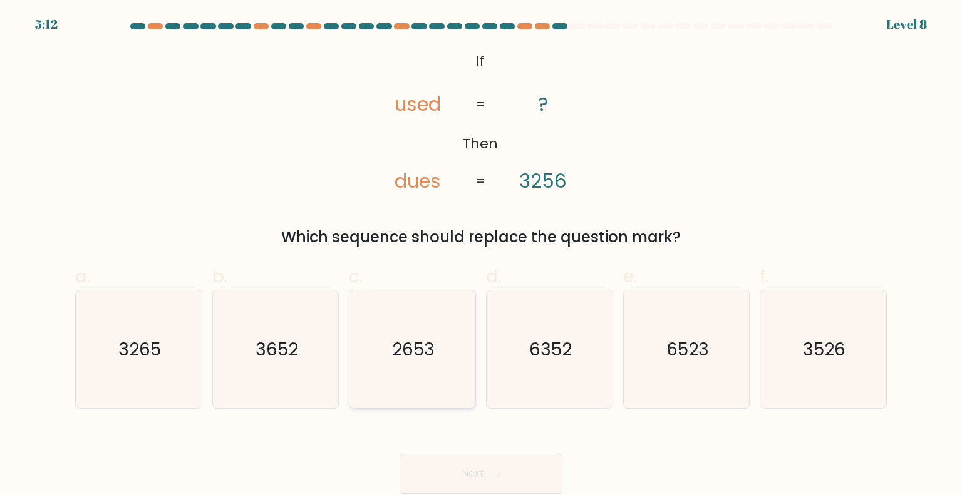
click at [481, 256] on input "c. 2653" at bounding box center [481, 252] width 1 height 8
radio input "true"
drag, startPoint x: 407, startPoint y: 100, endPoint x: 383, endPoint y: 100, distance: 24.4
click at [383, 100] on icon "@import url('https://fonts.googleapis.com/css?family=Abril+Fatface:400,100,100i…" at bounding box center [480, 122] width 241 height 148
drag, startPoint x: 417, startPoint y: 105, endPoint x: 410, endPoint y: 103, distance: 7.6
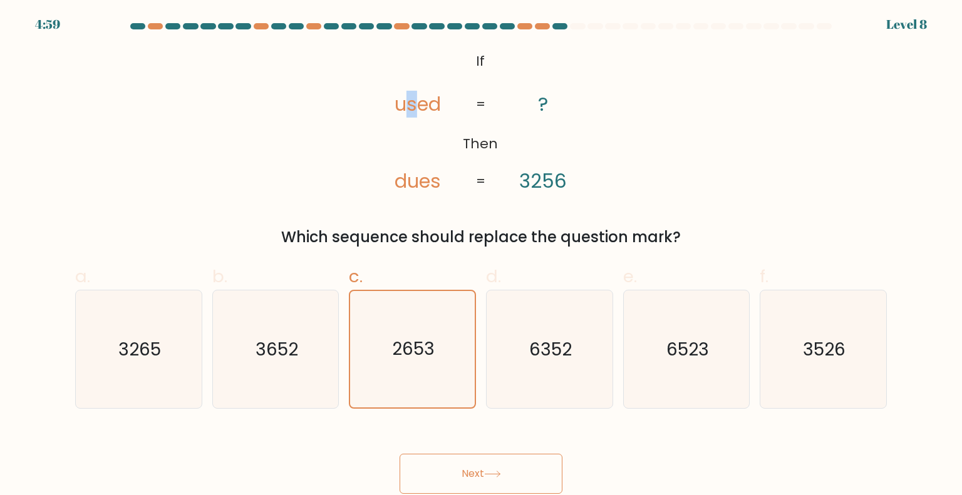
click at [410, 103] on tspan "used" at bounding box center [418, 104] width 46 height 27
click at [423, 106] on tspan "used" at bounding box center [418, 104] width 46 height 27
click at [530, 477] on button "Next" at bounding box center [481, 474] width 163 height 40
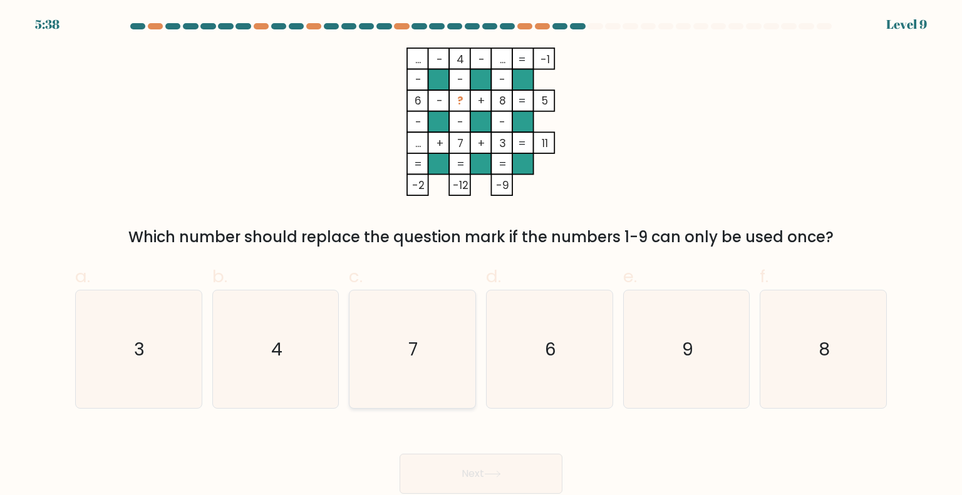
click at [444, 343] on icon "7" at bounding box center [412, 350] width 118 height 118
click at [481, 256] on input "c. 7" at bounding box center [481, 252] width 1 height 8
radio input "true"
click at [572, 372] on icon "6" at bounding box center [549, 350] width 118 height 118
click at [482, 256] on input "d. 6" at bounding box center [481, 252] width 1 height 8
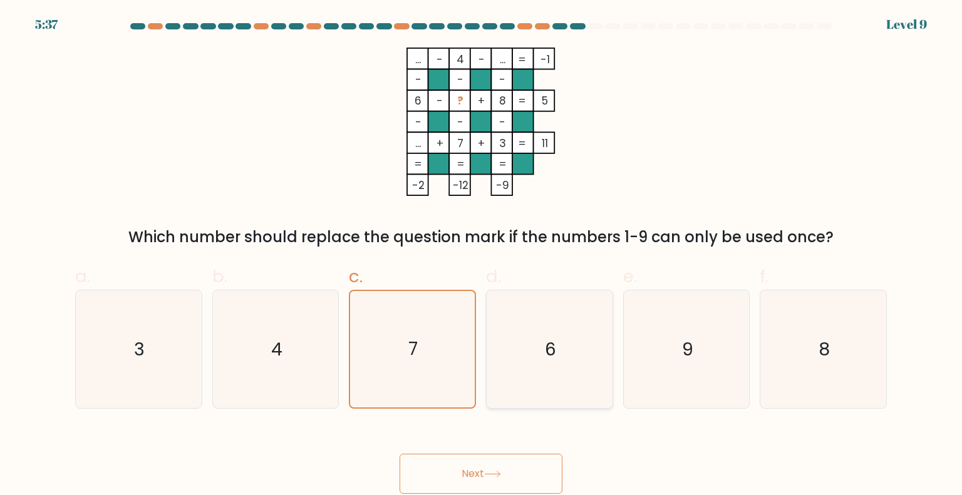
radio input "true"
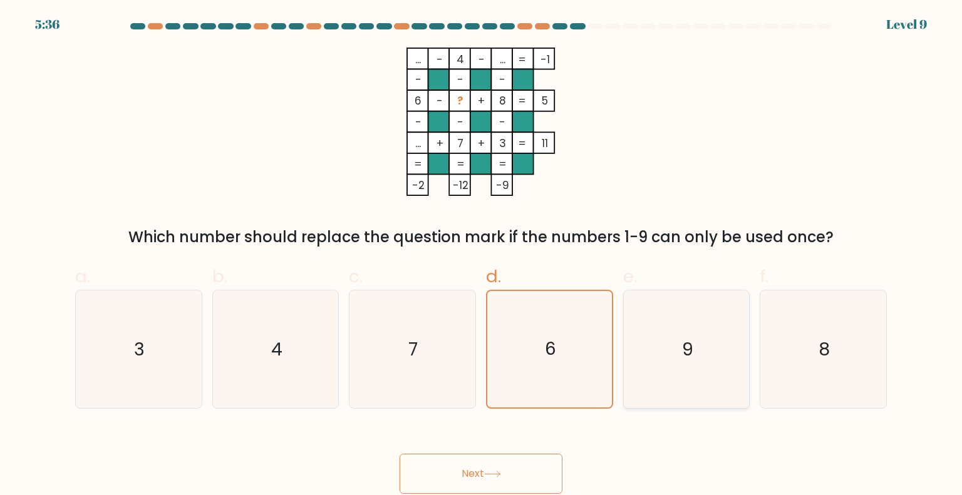
click at [686, 364] on icon "9" at bounding box center [687, 350] width 118 height 118
click at [482, 256] on input "e. 9" at bounding box center [481, 252] width 1 height 8
radio input "true"
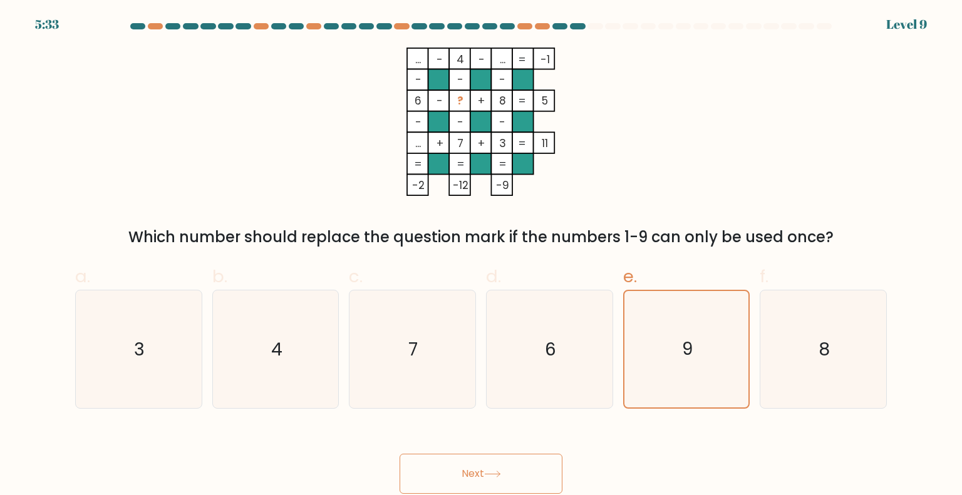
click at [539, 477] on button "Next" at bounding box center [481, 474] width 163 height 40
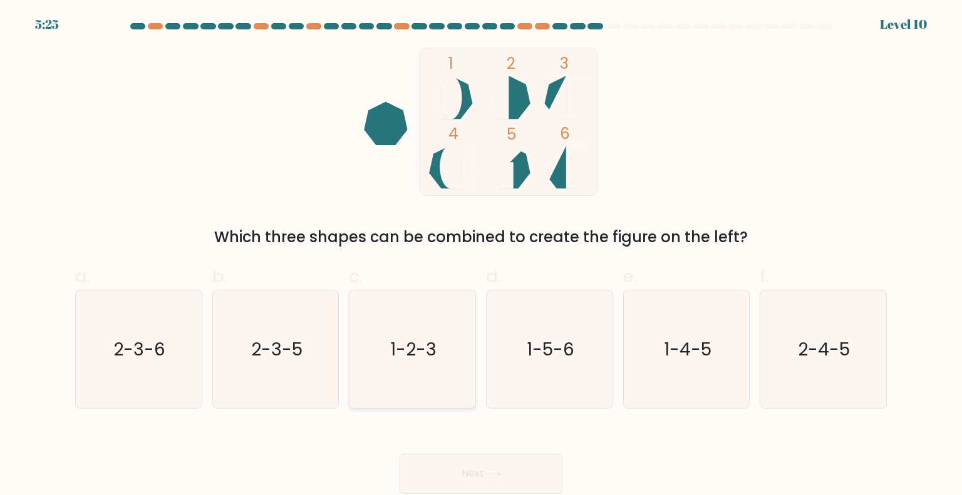
click at [452, 375] on icon "1-2-3" at bounding box center [412, 350] width 118 height 118
click at [481, 256] on input "c. 1-2-3" at bounding box center [481, 252] width 1 height 8
radio input "true"
click at [559, 375] on icon "1-5-6" at bounding box center [549, 350] width 118 height 118
click at [482, 256] on input "d. 1-5-6" at bounding box center [481, 252] width 1 height 8
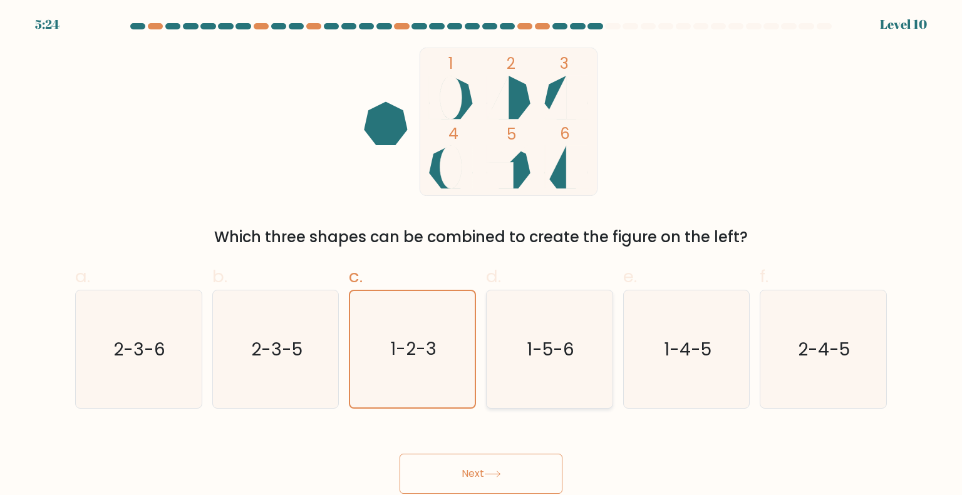
radio input "true"
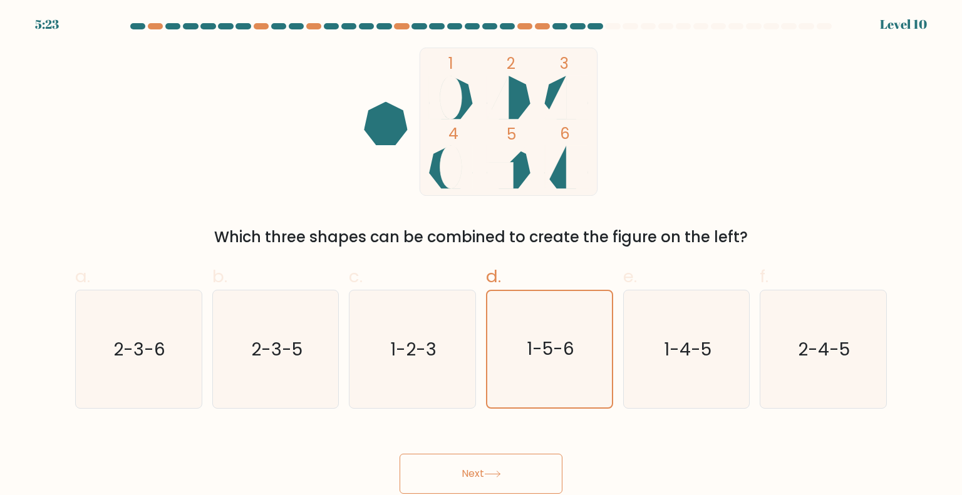
click at [526, 465] on button "Next" at bounding box center [481, 474] width 163 height 40
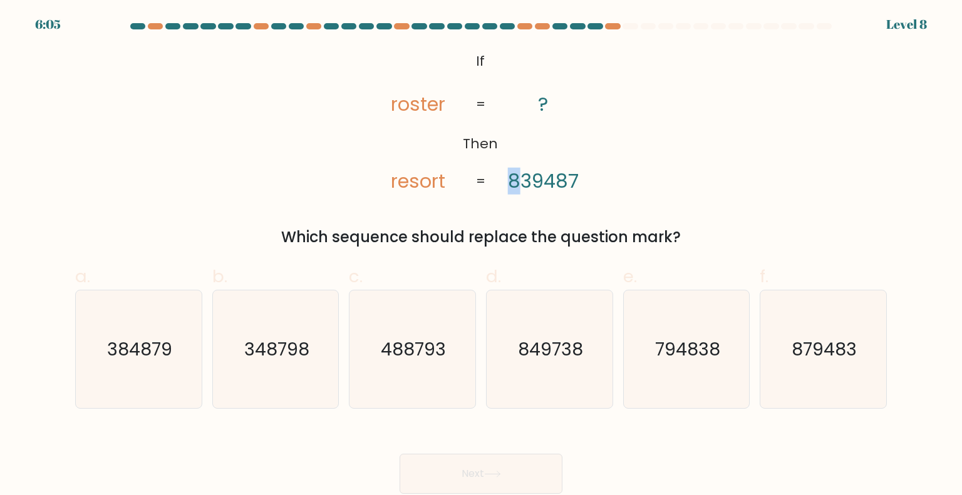
drag, startPoint x: 517, startPoint y: 185, endPoint x: 504, endPoint y: 183, distance: 12.7
click at [504, 183] on icon "@import url('https://fonts.googleapis.com/css?family=Abril+Fatface:400,100,100i…" at bounding box center [480, 122] width 241 height 148
click at [572, 355] on text "849738" at bounding box center [550, 348] width 65 height 25
click at [482, 256] on input "d. 849738" at bounding box center [481, 252] width 1 height 8
radio input "true"
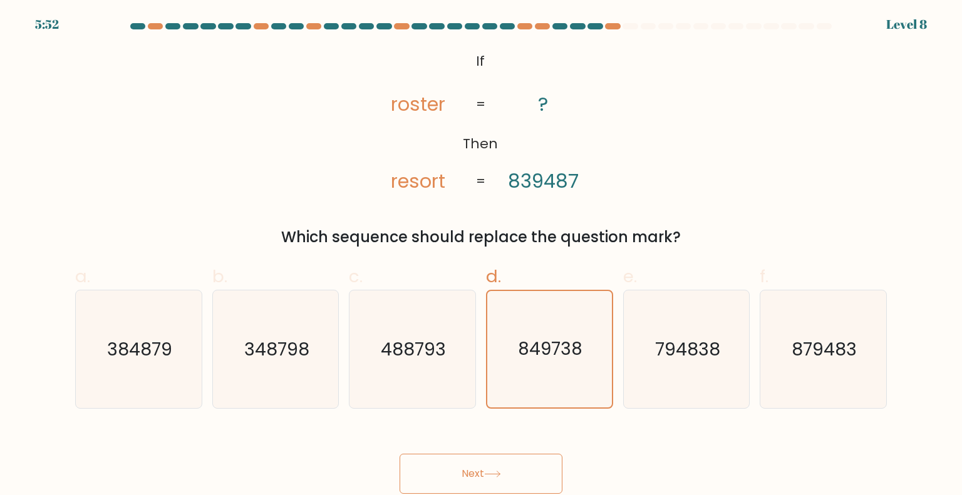
click at [505, 465] on button "Next" at bounding box center [481, 474] width 163 height 40
click at [497, 468] on button "Next" at bounding box center [481, 474] width 163 height 40
click at [550, 353] on text "849738" at bounding box center [550, 348] width 65 height 25
click at [482, 256] on input "d. 849738" at bounding box center [481, 252] width 1 height 8
radio input "true"
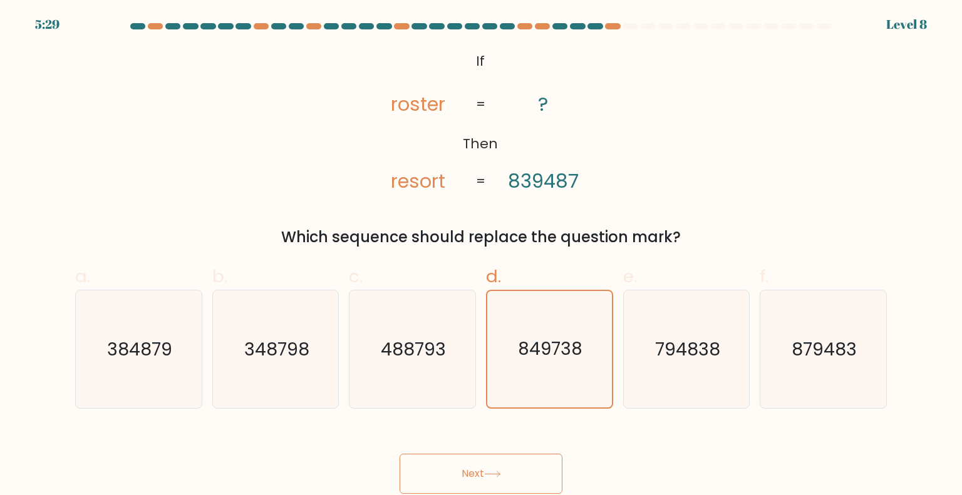
click at [501, 468] on button "Next" at bounding box center [481, 474] width 163 height 40
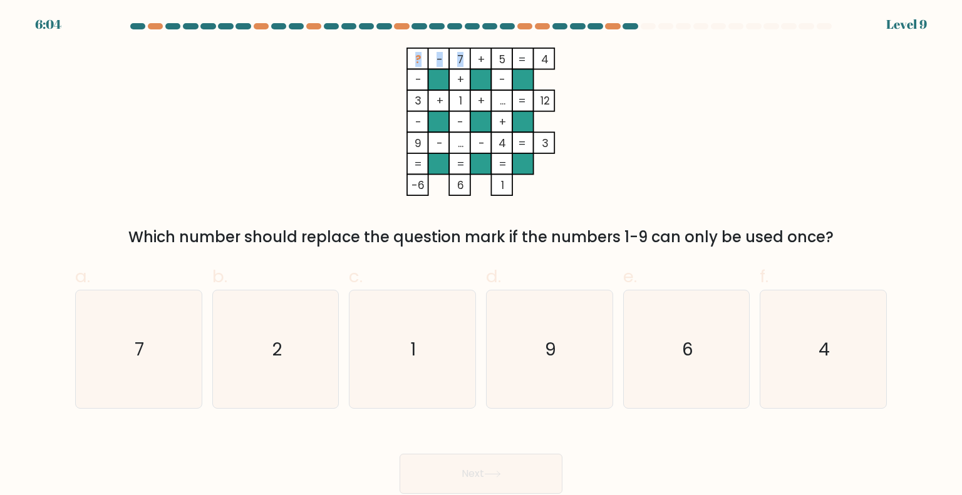
drag, startPoint x: 462, startPoint y: 59, endPoint x: 429, endPoint y: 59, distance: 32.6
click at [429, 59] on icon "? - 7 + 5 4 - + - 3 + 1 + ... 12 - - + 9 - ... - 4 = 3 = = = = -6 6 1 =" at bounding box center [481, 122] width 376 height 148
click at [429, 59] on rect at bounding box center [438, 58] width 21 height 21
drag, startPoint x: 457, startPoint y: 59, endPoint x: 505, endPoint y: 59, distance: 48.2
click at [505, 59] on icon "? - 7 + 5 4 - + - 3 + 1 + ... 12 - - + 9 - ... - 4 = 3 = = = = -6 6 1 =" at bounding box center [481, 122] width 376 height 148
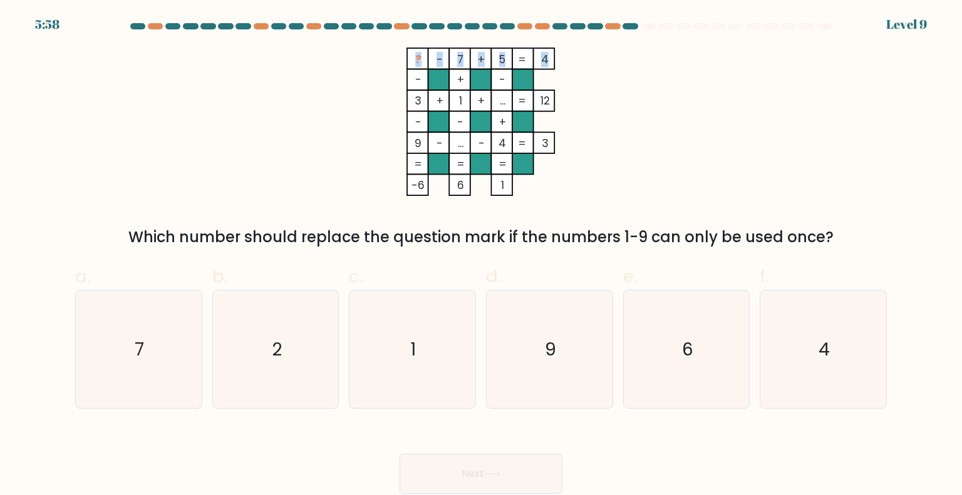
drag, startPoint x: 413, startPoint y: 56, endPoint x: 546, endPoint y: 56, distance: 132.8
click at [546, 56] on icon "? - 7 + 5 4 - + - 3 + 1 + ... 12 - - + 9 - ... - 4 = 3 = = = = -6 6 1 =" at bounding box center [481, 122] width 376 height 148
copy icon "? - 7 + 5 4"
click at [698, 232] on div "Which number should replace the question mark if the numbers 1-9 can only be us…" at bounding box center [481, 237] width 797 height 23
drag, startPoint x: 416, startPoint y: 57, endPoint x: 515, endPoint y: 57, distance: 99.6
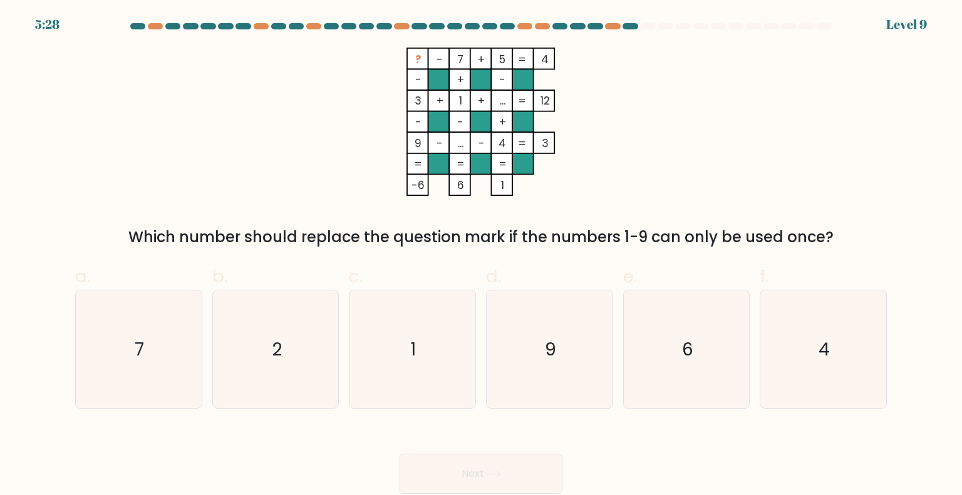
click at [515, 57] on icon "? - 7 + 5 4 - + - 3 + 1 + ... 12 - - + 9 - ... - 4 = 3 = = = = -6 6 1 =" at bounding box center [481, 122] width 376 height 148
click at [514, 57] on rect at bounding box center [522, 58] width 21 height 21
drag, startPoint x: 510, startPoint y: 57, endPoint x: 465, endPoint y: 57, distance: 45.1
click at [465, 57] on icon "? - 7 + 5 4 - + - 3 + 1 + ... 12 - - + 9 - ... - 4 = 3 = = = = -6 6 1 =" at bounding box center [481, 122] width 376 height 148
click at [457, 57] on tspan "7" at bounding box center [460, 59] width 6 height 15
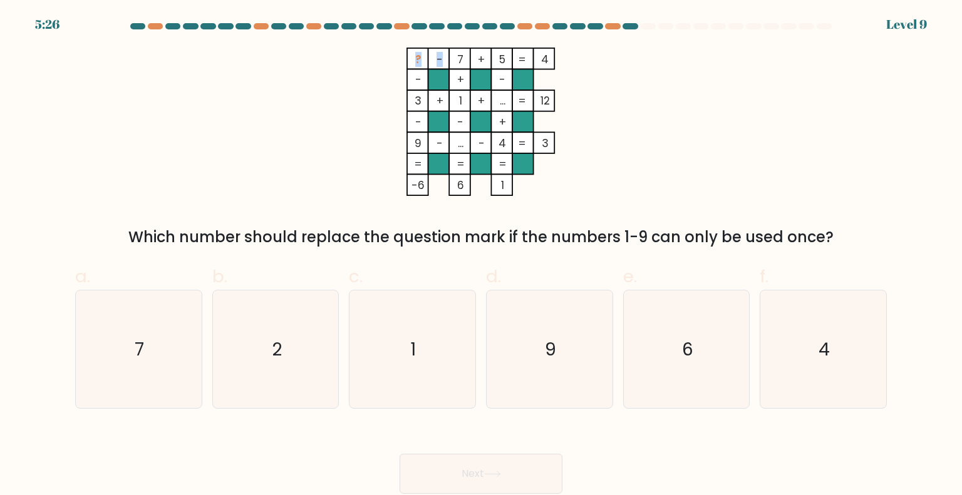
click at [468, 57] on icon "? - 7 + 5 4 - + - 3 + 1 + ... 12 - - + 9 - ... - 4 = 3 = = = = -6 6 1 =" at bounding box center [481, 122] width 376 height 148
click at [460, 57] on tspan "7" at bounding box center [460, 59] width 6 height 15
click at [503, 59] on tspan "5" at bounding box center [503, 59] width 6 height 15
drag, startPoint x: 457, startPoint y: 58, endPoint x: 502, endPoint y: 57, distance: 44.5
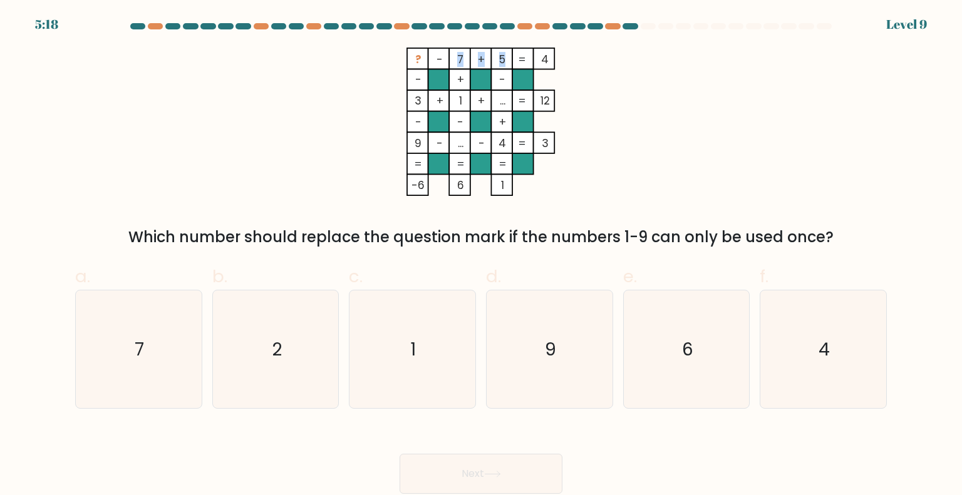
click at [502, 57] on icon "? - 7 + 5 4 - + - 3 + 1 + ... 12 - - + 9 - ... - 4 = 3 = = = = -6 6 1 =" at bounding box center [481, 122] width 376 height 148
click at [502, 57] on tspan "5" at bounding box center [503, 59] width 6 height 15
click at [576, 368] on icon "9" at bounding box center [549, 350] width 118 height 118
click at [482, 256] on input "d. 9" at bounding box center [481, 252] width 1 height 8
radio input "true"
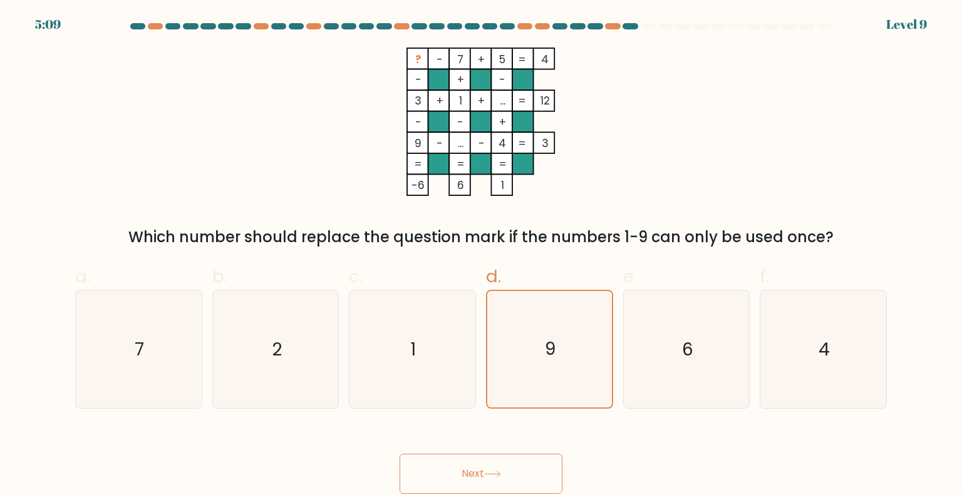
click at [533, 467] on button "Next" at bounding box center [481, 474] width 163 height 40
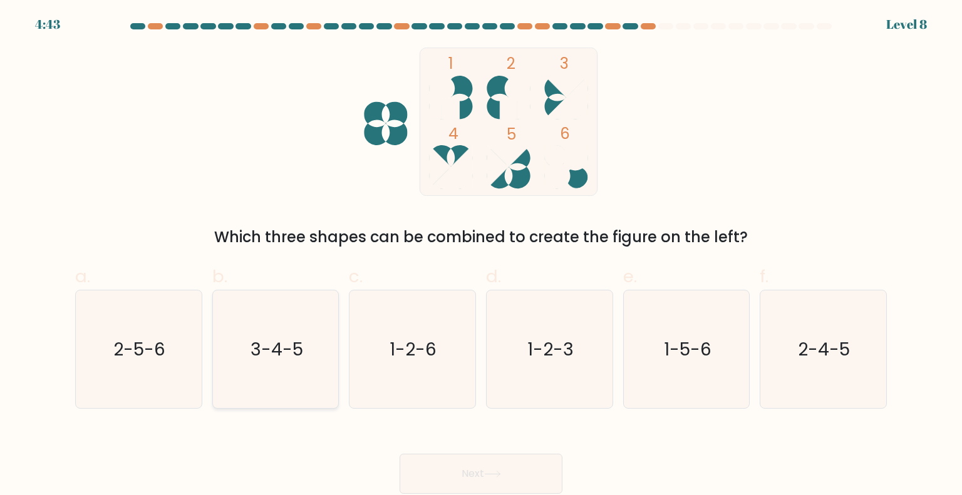
click at [283, 366] on icon "3-4-5" at bounding box center [276, 350] width 118 height 118
click at [481, 256] on input "b. 3-4-5" at bounding box center [481, 252] width 1 height 8
radio input "true"
click at [496, 475] on icon at bounding box center [492, 474] width 17 height 7
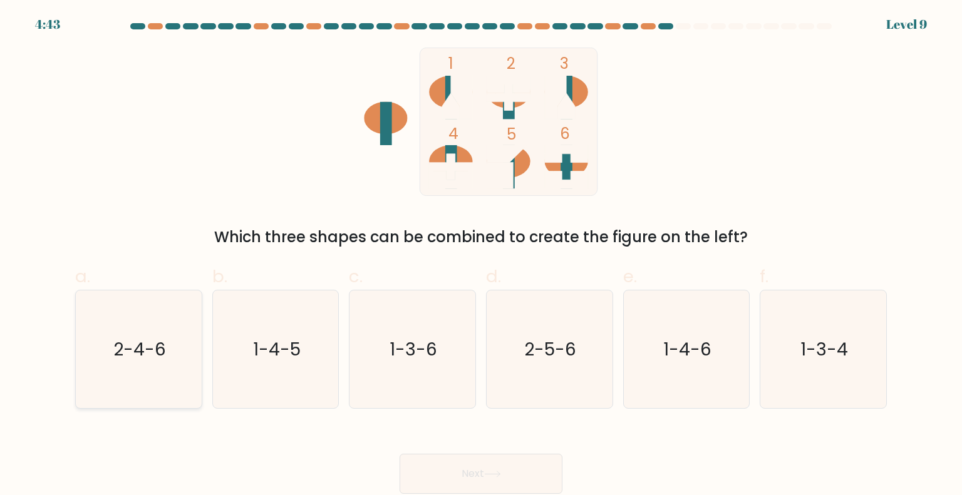
click at [121, 358] on text "2-4-6" at bounding box center [139, 348] width 53 height 25
click at [481, 256] on input "a. 2-4-6" at bounding box center [481, 252] width 1 height 8
radio input "true"
click at [466, 460] on button "Next" at bounding box center [481, 474] width 163 height 40
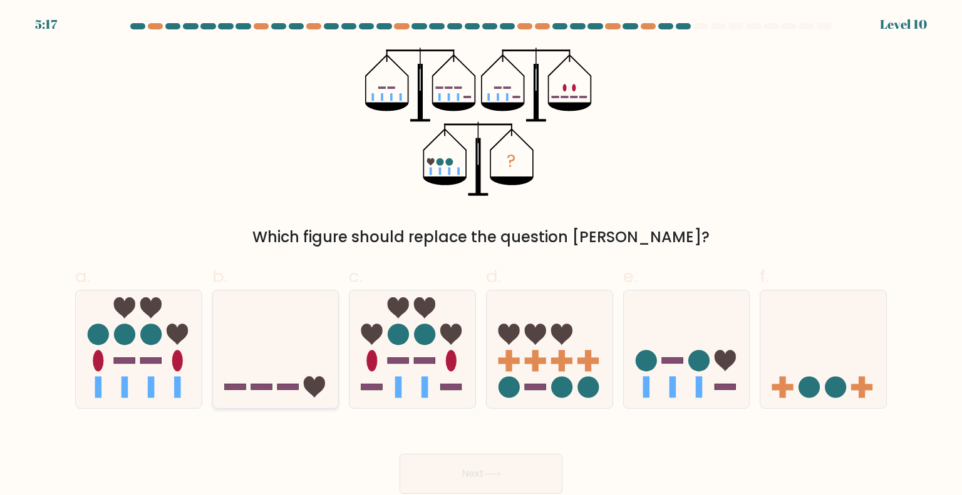
click at [281, 361] on icon at bounding box center [276, 349] width 126 height 104
click at [481, 256] on input "b." at bounding box center [481, 252] width 1 height 8
radio input "true"
click at [653, 390] on icon at bounding box center [687, 349] width 126 height 104
click at [482, 256] on input "e." at bounding box center [481, 252] width 1 height 8
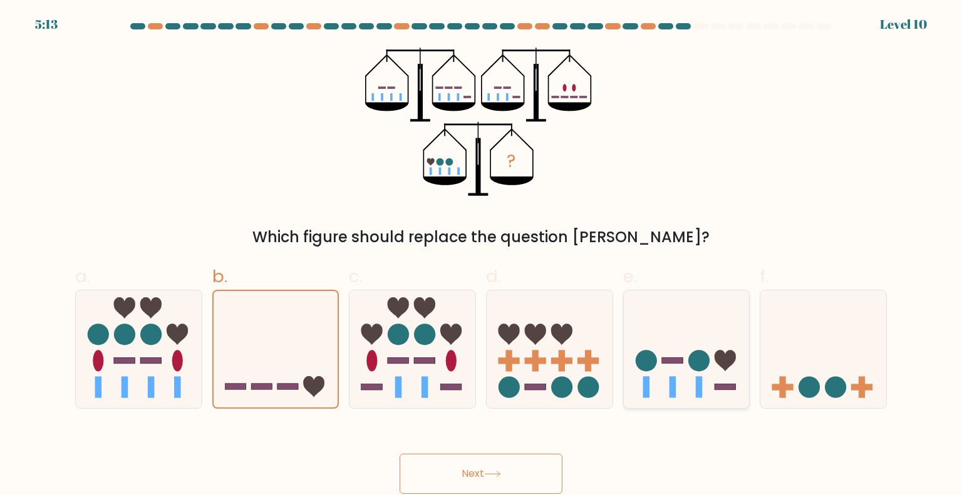
radio input "true"
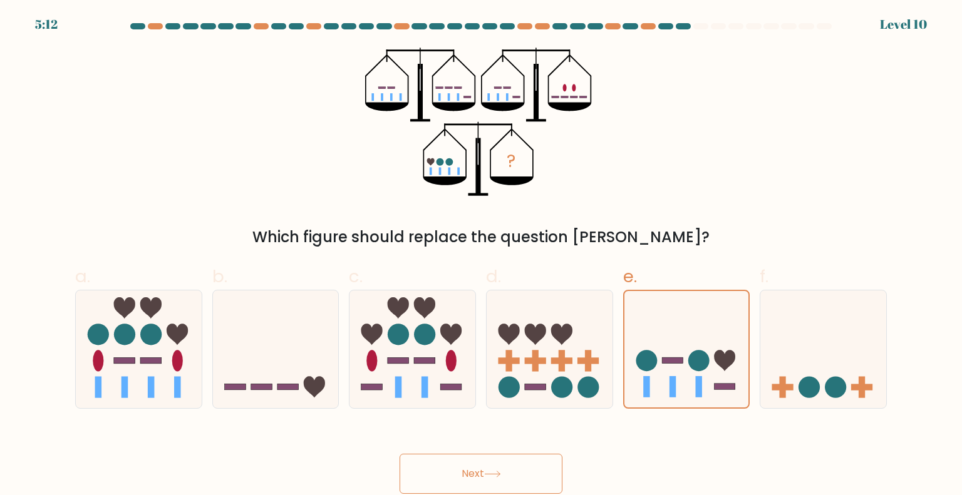
click at [515, 475] on button "Next" at bounding box center [481, 474] width 163 height 40
click at [260, 350] on icon at bounding box center [276, 349] width 126 height 104
click at [481, 256] on input "b." at bounding box center [481, 252] width 1 height 8
radio input "true"
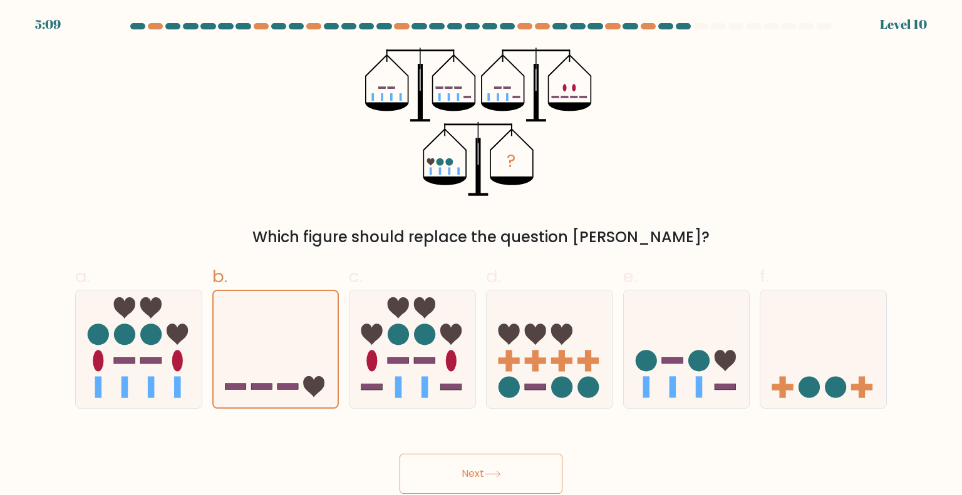
click at [466, 468] on button "Next" at bounding box center [481, 474] width 163 height 40
click at [296, 341] on icon at bounding box center [276, 349] width 126 height 104
click at [481, 256] on input "b." at bounding box center [481, 252] width 1 height 8
radio input "true"
click at [483, 462] on button "Next" at bounding box center [481, 474] width 163 height 40
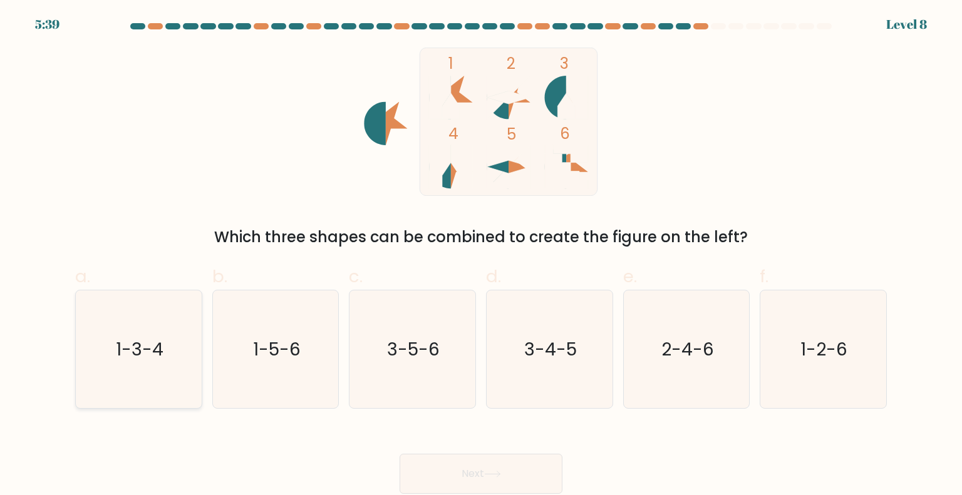
click at [177, 324] on icon "1-3-4" at bounding box center [139, 350] width 118 height 118
click at [481, 256] on input "a. 1-3-4" at bounding box center [481, 252] width 1 height 8
radio input "true"
click at [442, 460] on button "Next" at bounding box center [481, 474] width 163 height 40
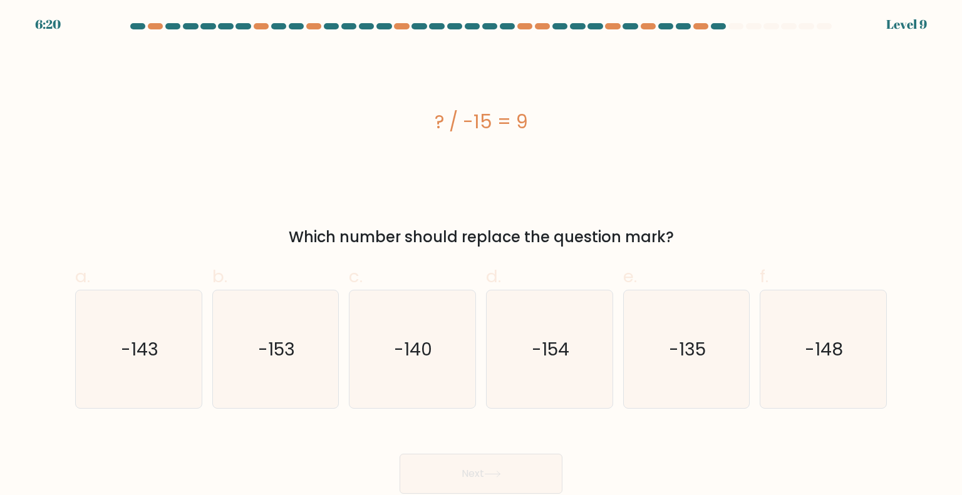
drag, startPoint x: 462, startPoint y: 120, endPoint x: 546, endPoint y: 118, distance: 83.9
click at [546, 118] on div "? / -15 = 9" at bounding box center [481, 122] width 812 height 28
click at [549, 120] on div "? / -15 = 9" at bounding box center [481, 122] width 812 height 28
copy div "? / -15 = 9"
click at [700, 351] on text "-135" at bounding box center [687, 348] width 37 height 25
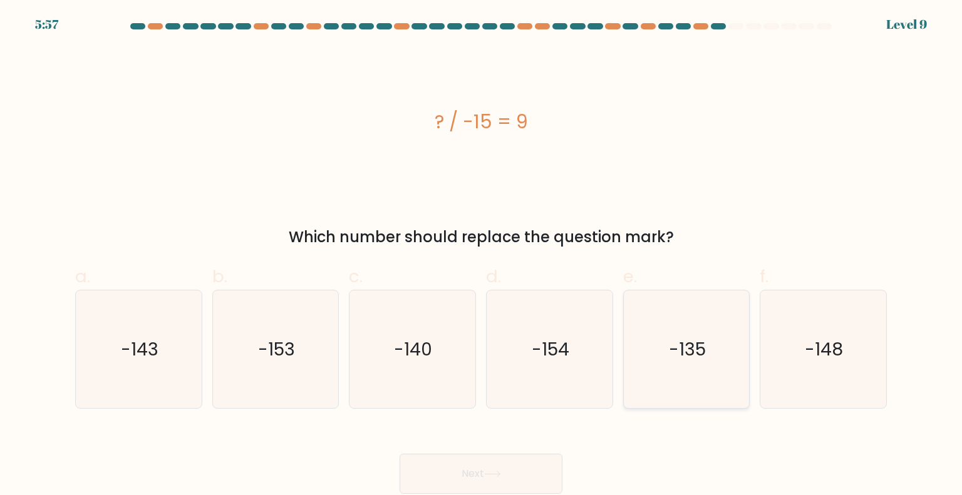
click at [482, 256] on input "e. -135" at bounding box center [481, 252] width 1 height 8
radio input "true"
click at [482, 476] on button "Next" at bounding box center [481, 474] width 163 height 40
click at [597, 343] on icon "-154" at bounding box center [549, 350] width 118 height 118
click at [482, 256] on input "d. -154" at bounding box center [481, 252] width 1 height 8
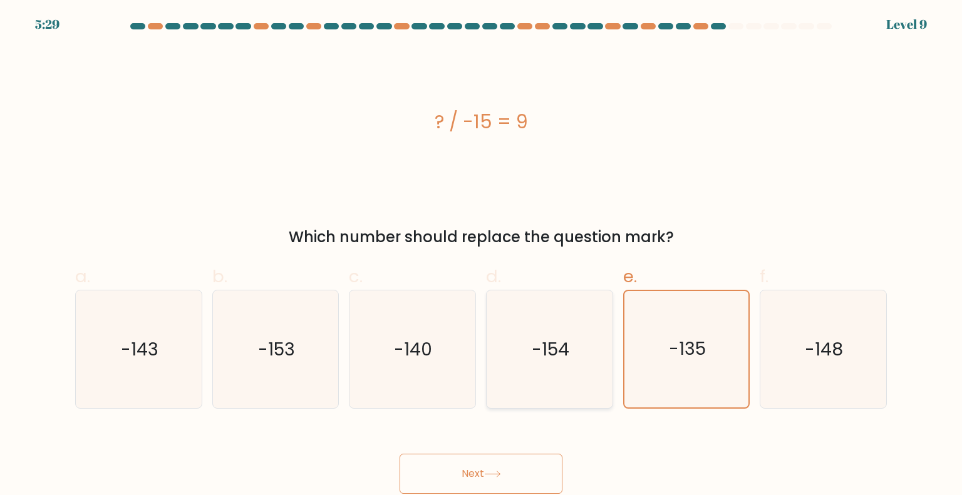
radio input "true"
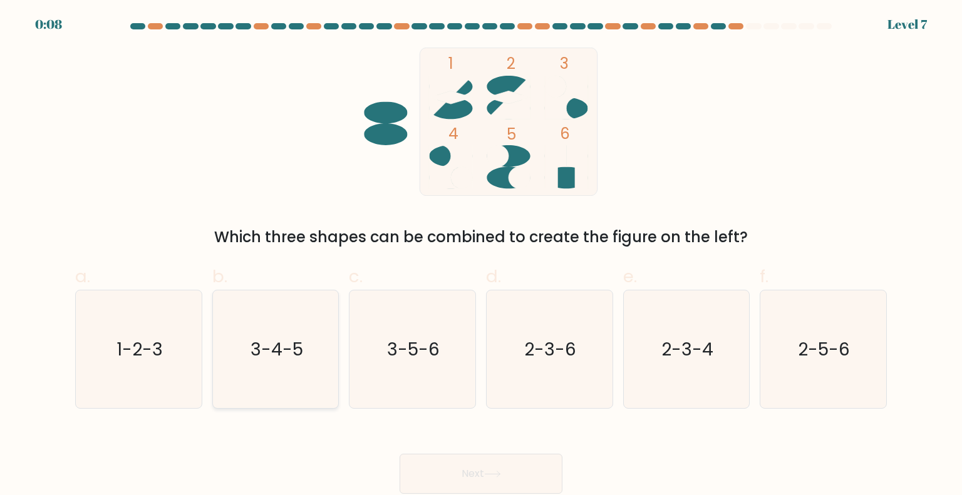
click at [276, 348] on text "3-4-5" at bounding box center [277, 348] width 53 height 25
click at [481, 256] on input "b. 3-4-5" at bounding box center [481, 252] width 1 height 8
radio input "true"
click at [531, 490] on button "Next" at bounding box center [481, 474] width 163 height 40
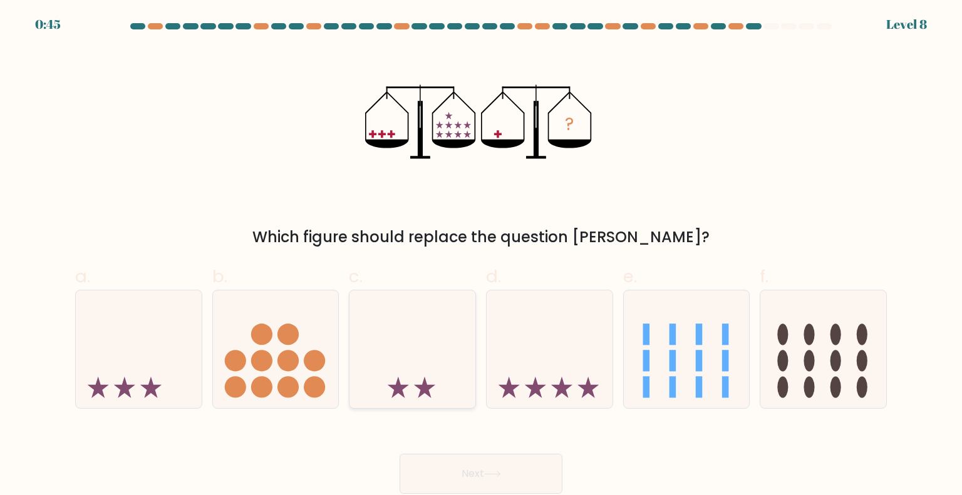
click at [403, 369] on icon at bounding box center [412, 349] width 126 height 104
click at [481, 256] on input "c." at bounding box center [481, 252] width 1 height 8
radio input "true"
click at [479, 478] on button "Next" at bounding box center [481, 474] width 163 height 40
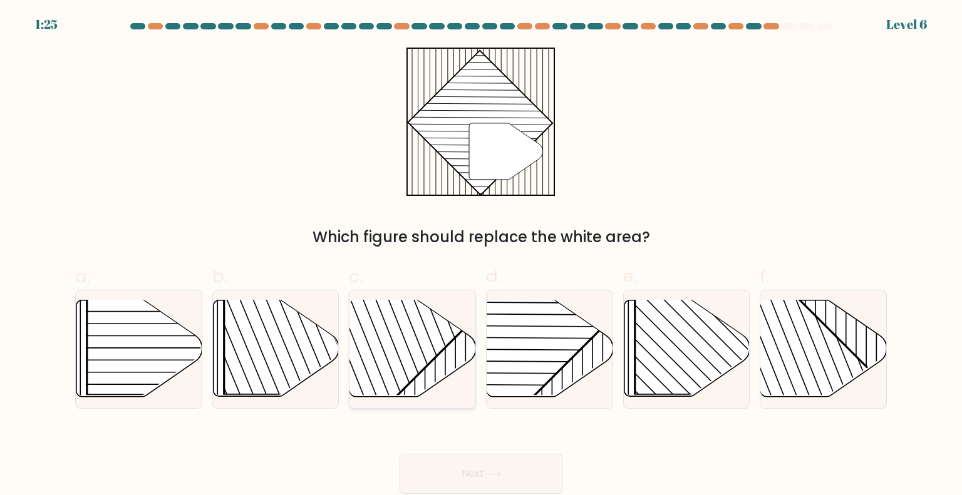
drag, startPoint x: 421, startPoint y: 357, endPoint x: 463, endPoint y: 391, distance: 54.8
click at [421, 357] on rect at bounding box center [368, 300] width 247 height 247
click at [481, 256] on input "c." at bounding box center [481, 252] width 1 height 8
radio input "true"
click at [504, 468] on button "Next" at bounding box center [481, 474] width 163 height 40
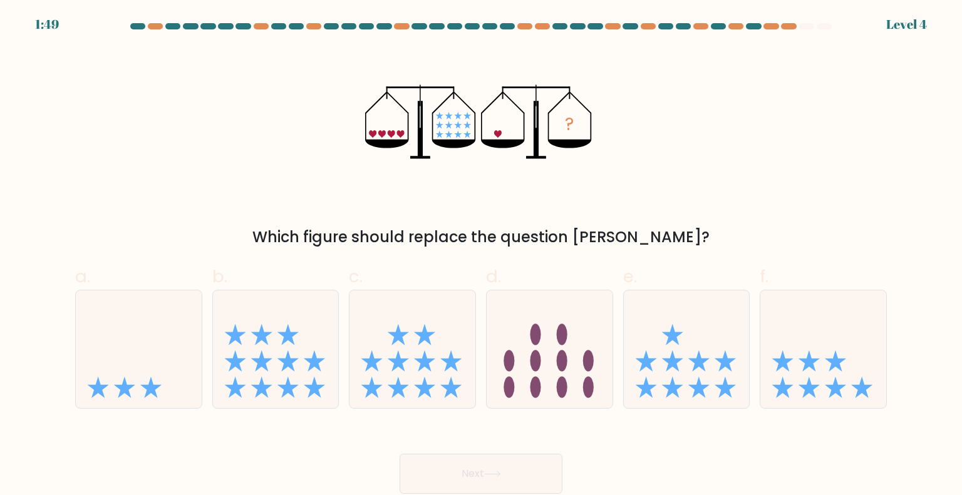
drag, startPoint x: 158, startPoint y: 372, endPoint x: 290, endPoint y: 417, distance: 139.0
click at [158, 372] on icon at bounding box center [139, 349] width 126 height 104
click at [481, 256] on input "a." at bounding box center [481, 252] width 1 height 8
radio input "true"
click at [475, 477] on button "Next" at bounding box center [481, 474] width 163 height 40
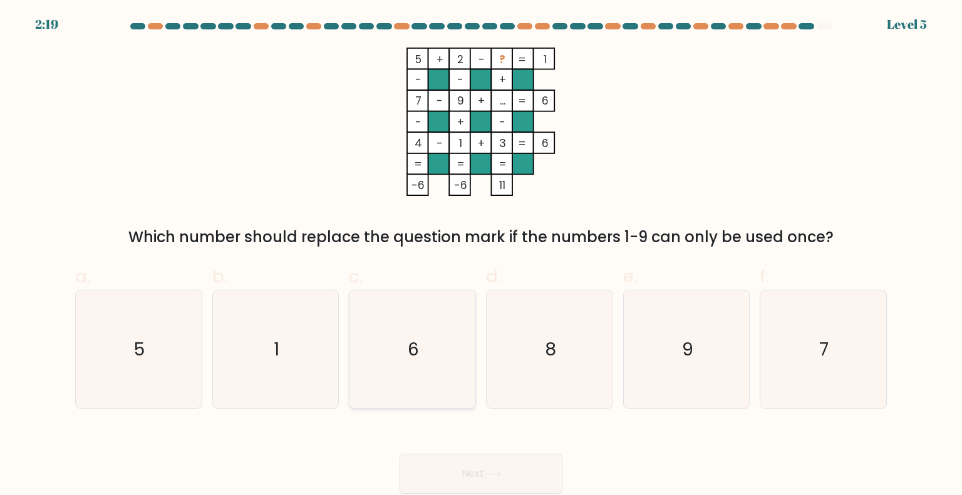
click at [441, 354] on icon "6" at bounding box center [412, 350] width 118 height 118
click at [481, 256] on input "c. 6" at bounding box center [481, 252] width 1 height 8
radio input "true"
click at [523, 470] on button "Next" at bounding box center [481, 474] width 163 height 40
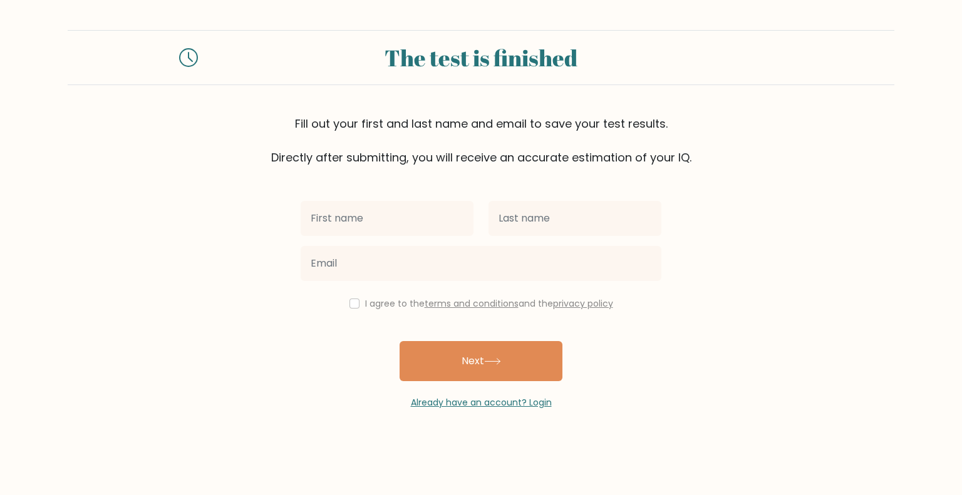
click at [403, 197] on div at bounding box center [387, 218] width 188 height 45
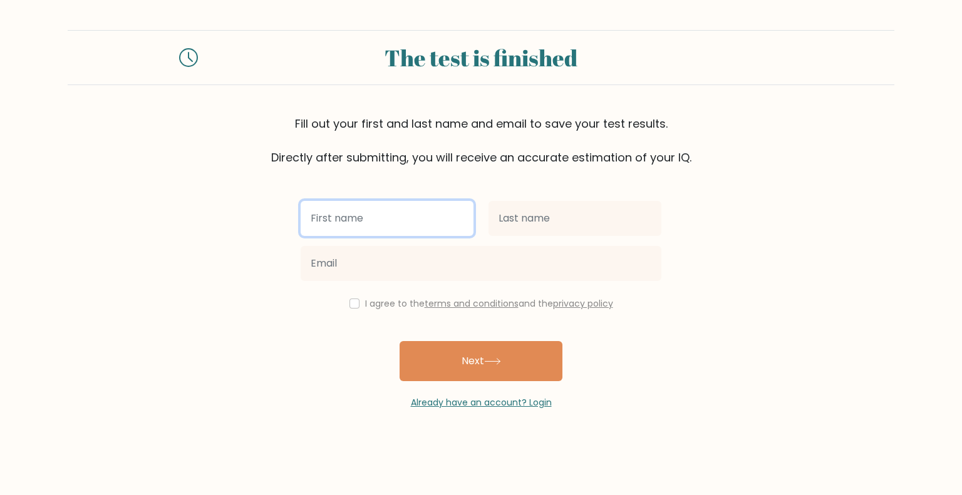
click at [431, 224] on input "text" at bounding box center [387, 218] width 173 height 35
type input "[PERSON_NAME]"
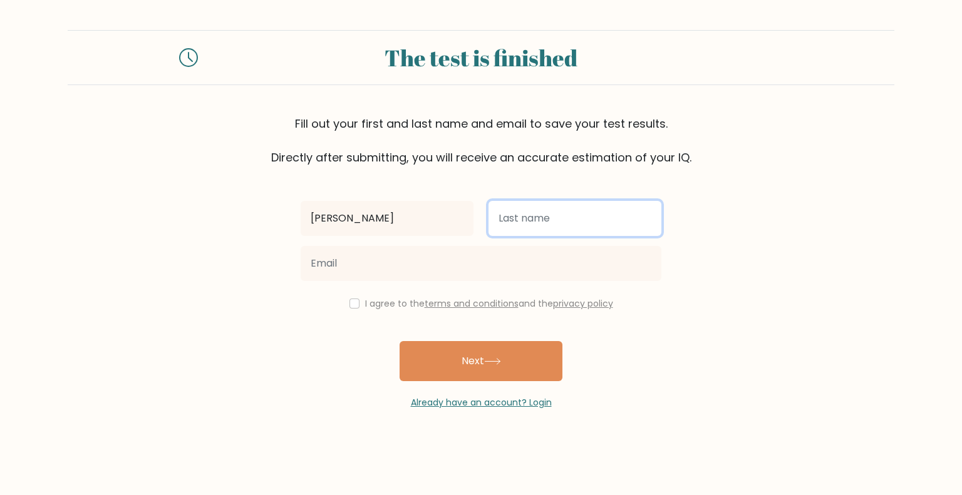
click at [567, 216] on input "text" at bounding box center [574, 218] width 173 height 35
type input "Dugho"
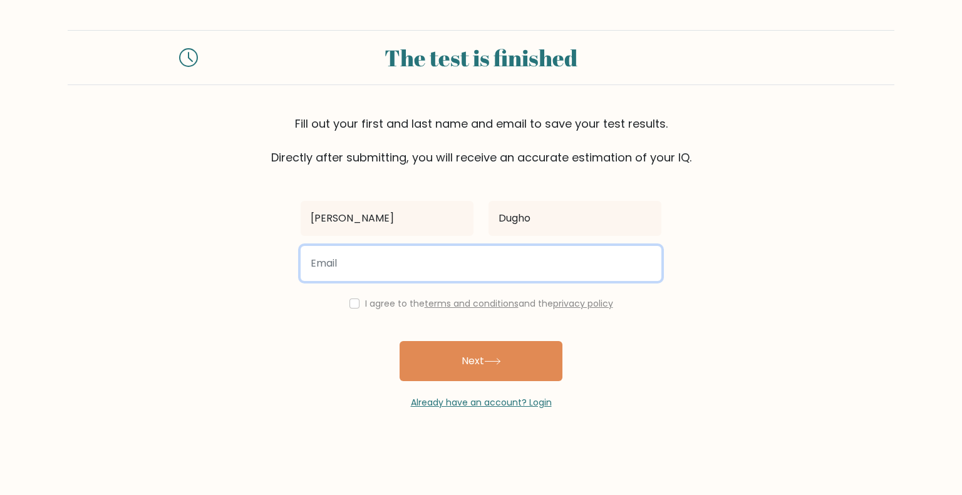
click at [521, 263] on input "email" at bounding box center [481, 263] width 361 height 35
type input "[EMAIL_ADDRESS][DOMAIN_NAME]"
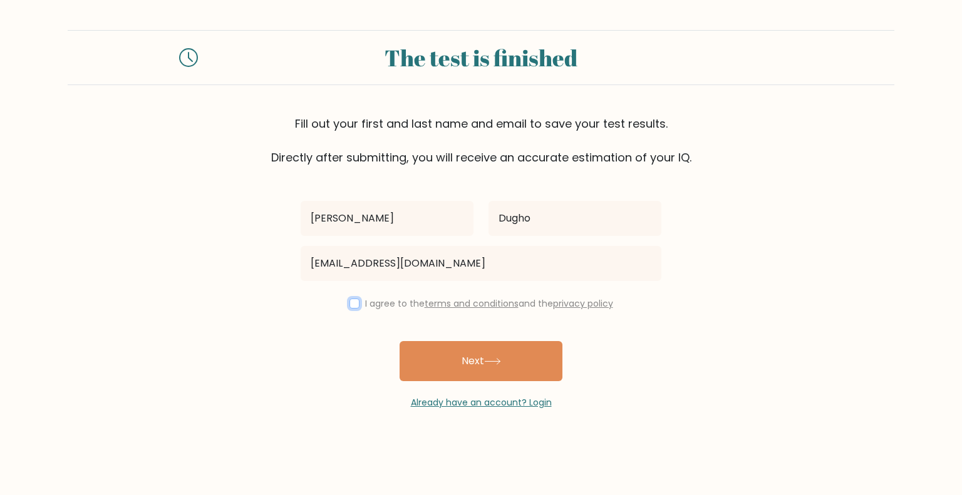
click at [351, 302] on input "checkbox" at bounding box center [354, 304] width 10 height 10
checkbox input "true"
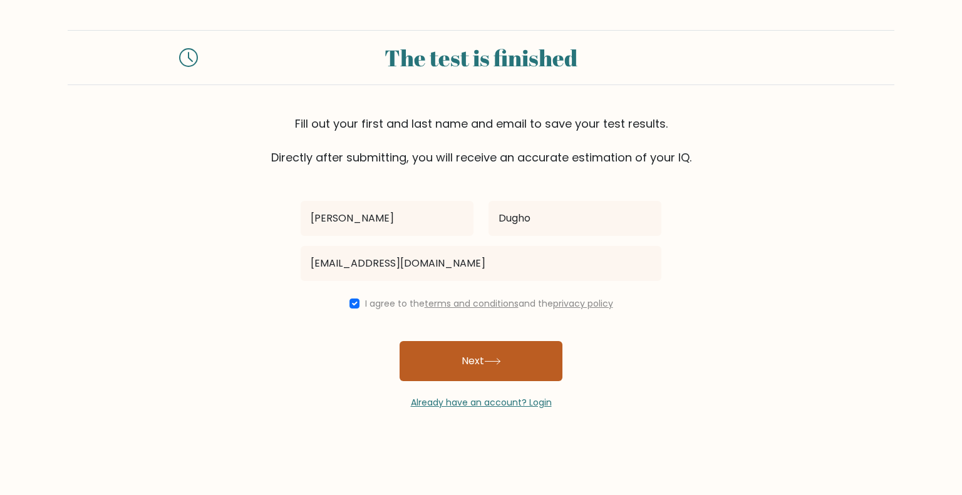
click at [457, 360] on button "Next" at bounding box center [481, 361] width 163 height 40
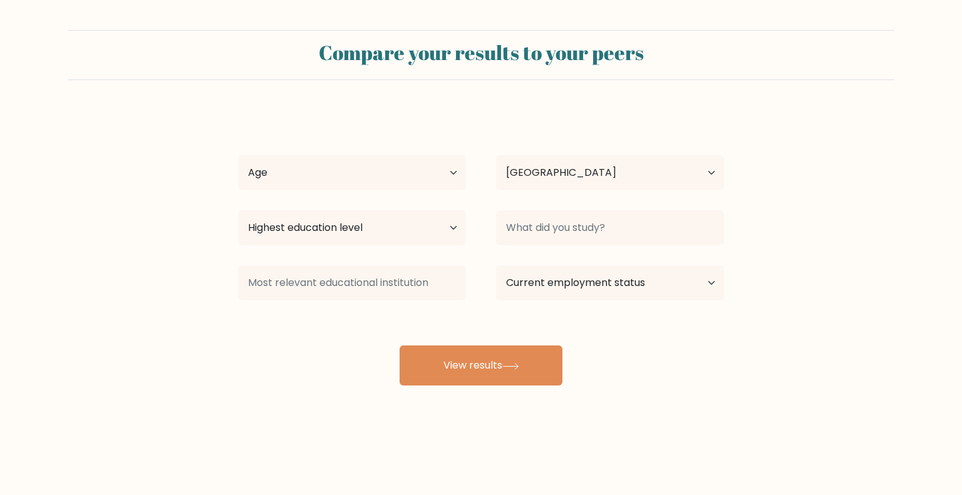
select select "PH"
click at [440, 172] on select "Age Under [DEMOGRAPHIC_DATA] [DEMOGRAPHIC_DATA] [DEMOGRAPHIC_DATA] [DEMOGRAPHIC…" at bounding box center [352, 172] width 228 height 35
click at [443, 85] on form "Compare your results to your peers [PERSON_NAME] Age Under [DEMOGRAPHIC_DATA] […" at bounding box center [481, 208] width 962 height 356
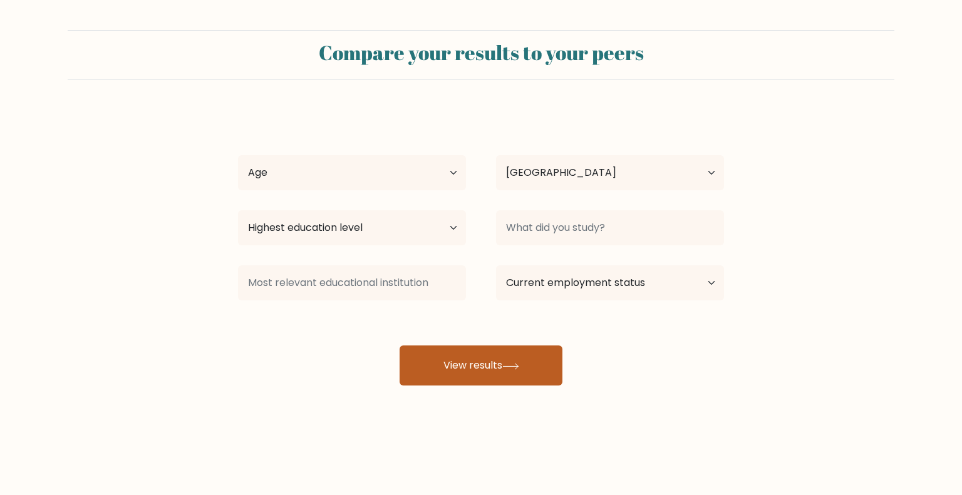
click at [459, 363] on button "View results" at bounding box center [481, 366] width 163 height 40
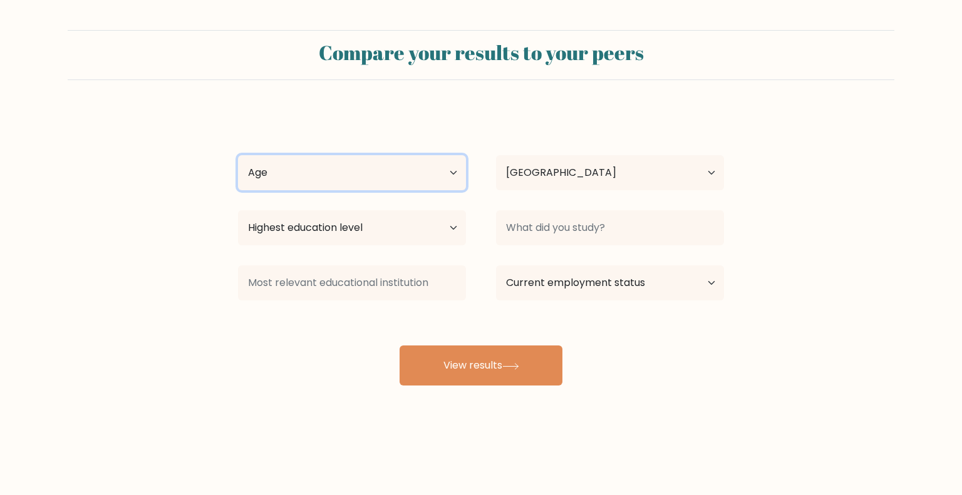
click at [363, 180] on select "Age Under [DEMOGRAPHIC_DATA] [DEMOGRAPHIC_DATA] [DEMOGRAPHIC_DATA] [DEMOGRAPHIC…" at bounding box center [352, 172] width 228 height 35
select select "18_24"
click at [238, 155] on select "Age Under [DEMOGRAPHIC_DATA] [DEMOGRAPHIC_DATA] [DEMOGRAPHIC_DATA] [DEMOGRAPHIC…" at bounding box center [352, 172] width 228 height 35
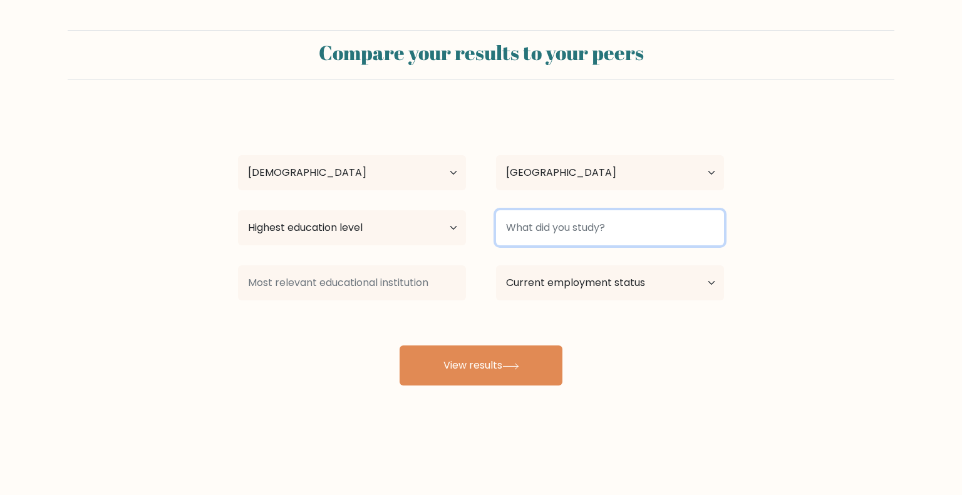
click at [596, 238] on input at bounding box center [610, 227] width 228 height 35
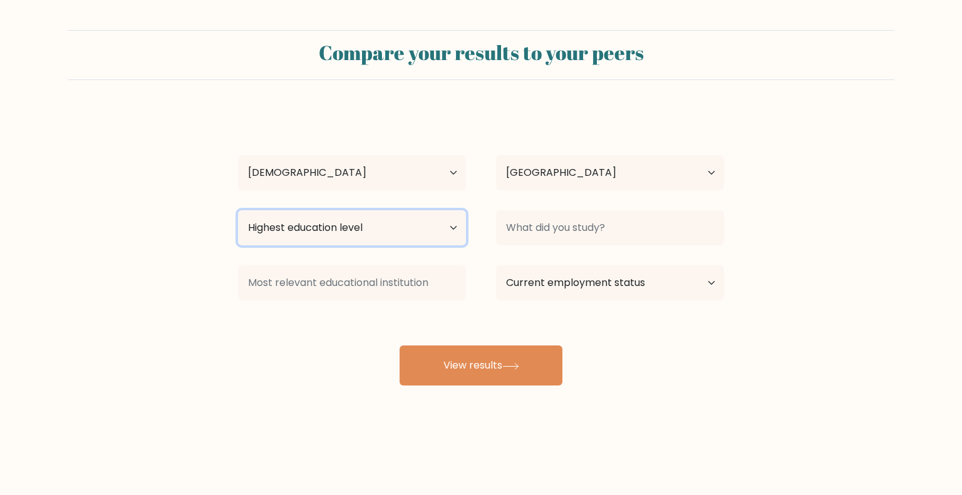
click at [376, 234] on select "Highest education level No schooling Primary Lower Secondary Upper Secondary Oc…" at bounding box center [352, 227] width 228 height 35
click at [472, 202] on div "[PERSON_NAME] Age Under [DEMOGRAPHIC_DATA] [DEMOGRAPHIC_DATA] [DEMOGRAPHIC_DATA…" at bounding box center [480, 248] width 501 height 276
click at [422, 235] on select "Highest education level No schooling Primary Lower Secondary Upper Secondary Oc…" at bounding box center [352, 227] width 228 height 35
select select "bachelors_degree"
click at [238, 210] on select "Highest education level No schooling Primary Lower Secondary Upper Secondary Oc…" at bounding box center [352, 227] width 228 height 35
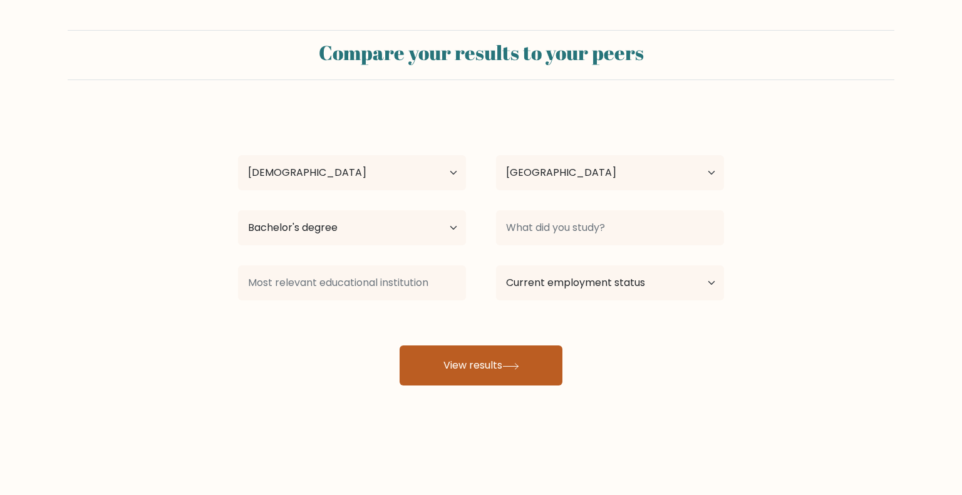
click at [480, 365] on button "View results" at bounding box center [481, 366] width 163 height 40
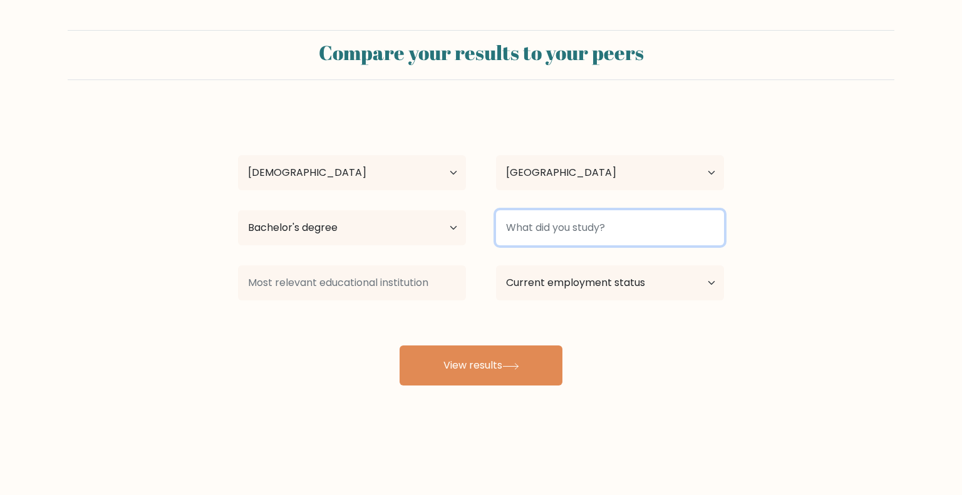
click at [534, 230] on input at bounding box center [610, 227] width 228 height 35
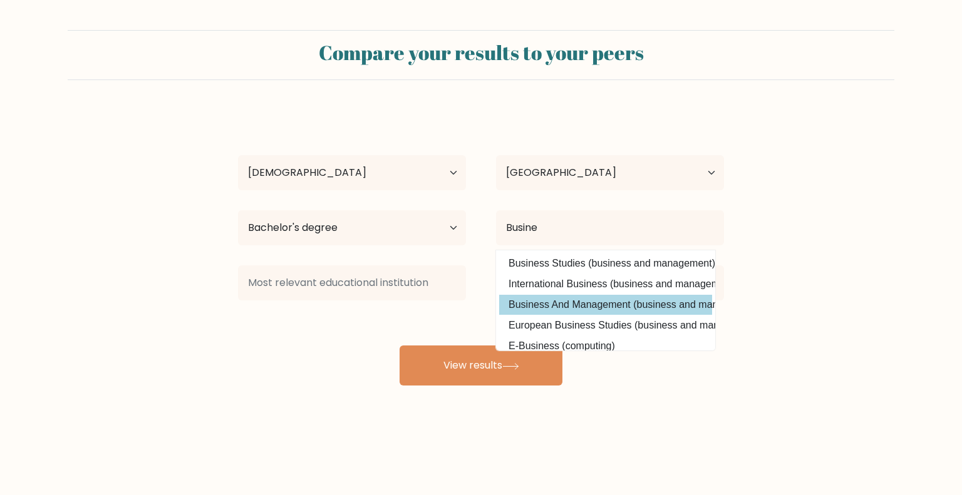
click at [596, 302] on option "Business And Management (business and management)" at bounding box center [605, 305] width 213 height 20
type input "Business And Management"
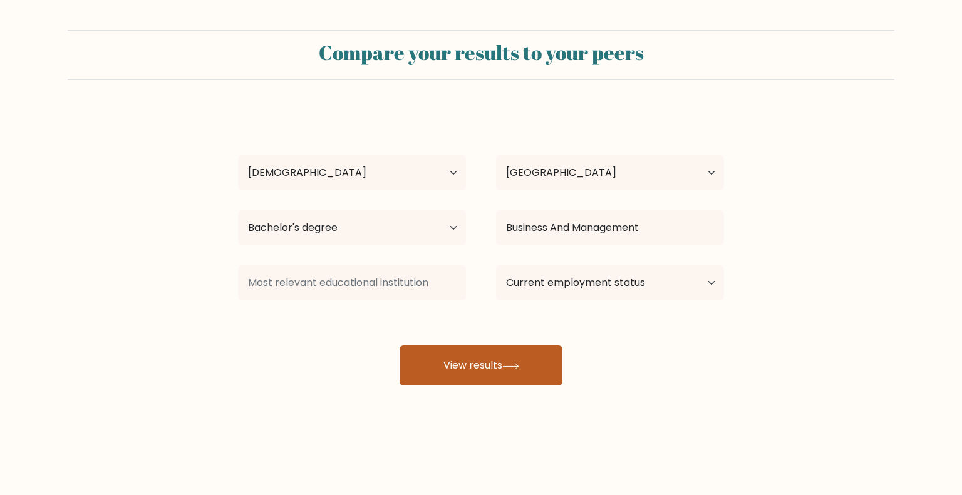
click at [511, 368] on icon at bounding box center [510, 366] width 17 height 7
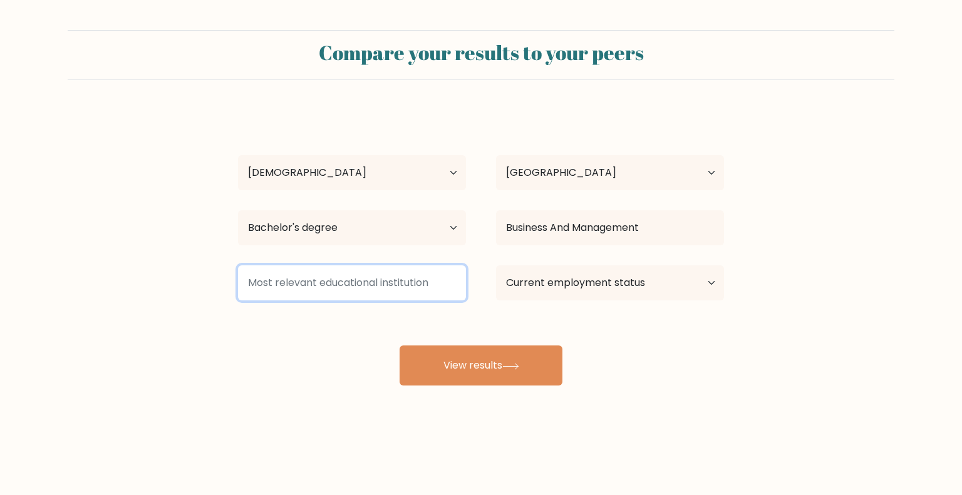
click at [381, 273] on input at bounding box center [352, 283] width 228 height 35
type input "d"
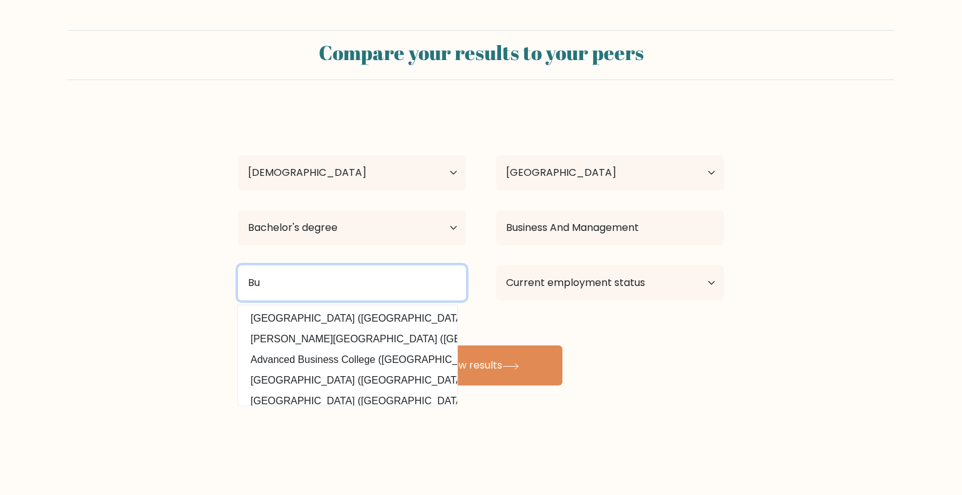
type input "B"
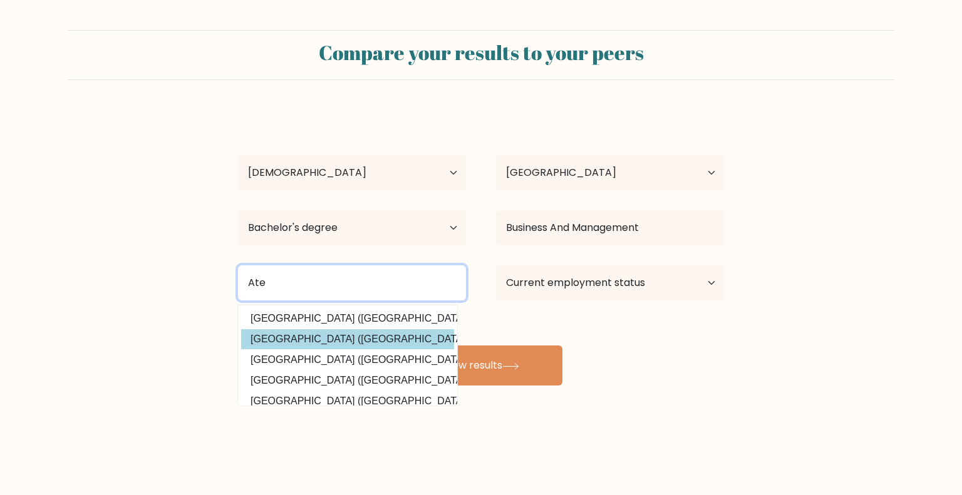
type input "Ate"
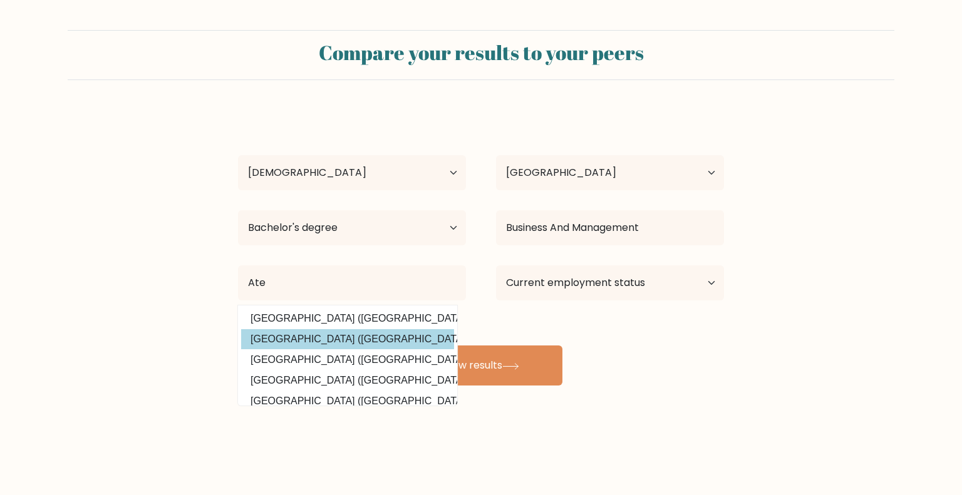
click at [343, 335] on div "[PERSON_NAME] Age Under [DEMOGRAPHIC_DATA] [DEMOGRAPHIC_DATA] [DEMOGRAPHIC_DATA…" at bounding box center [480, 248] width 501 height 276
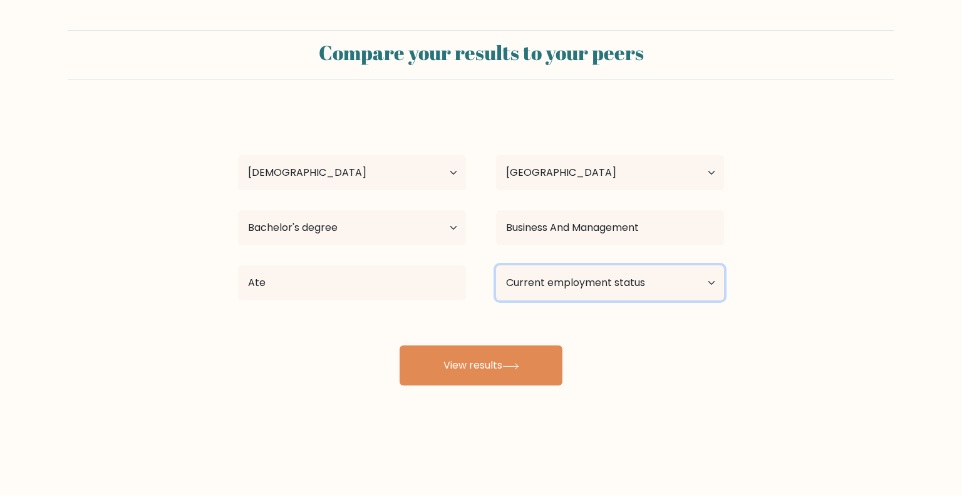
click at [566, 286] on select "Current employment status Employed Student Retired Other / prefer not to answer" at bounding box center [610, 283] width 228 height 35
select select "other"
click at [496, 266] on select "Current employment status Employed Student Retired Other / prefer not to answer" at bounding box center [610, 283] width 228 height 35
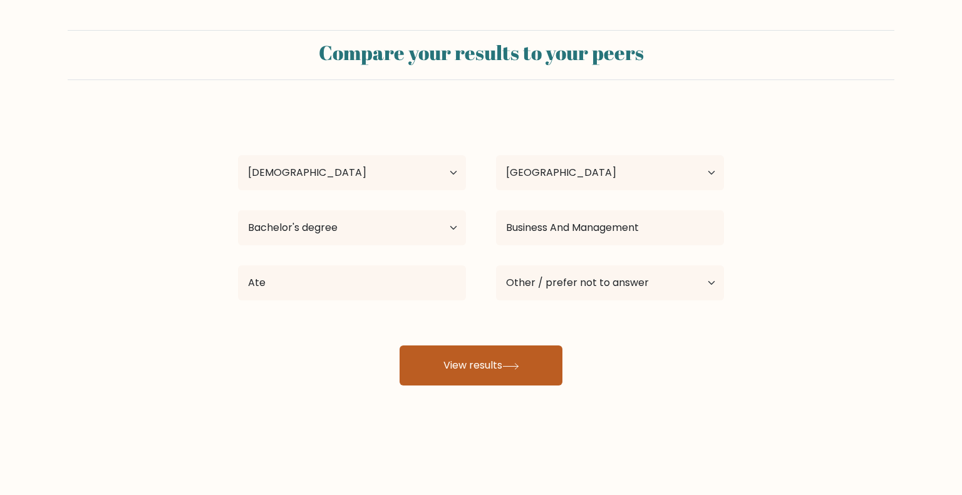
click at [532, 368] on button "View results" at bounding box center [481, 366] width 163 height 40
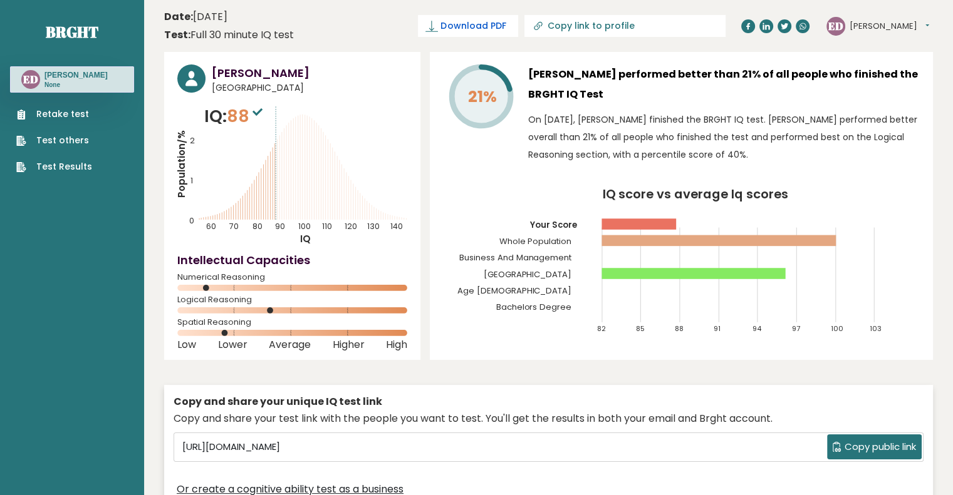
click at [505, 28] on span "Download PDF" at bounding box center [472, 25] width 65 height 13
click at [884, 23] on button "[PERSON_NAME]" at bounding box center [889, 26] width 80 height 13
click at [415, 29] on header "Date: [DATE] Test: Full 30 minute IQ test Download PDF Downloading... Downloadi…" at bounding box center [548, 25] width 768 height 39
click at [59, 167] on link "Test Results" at bounding box center [54, 166] width 76 height 13
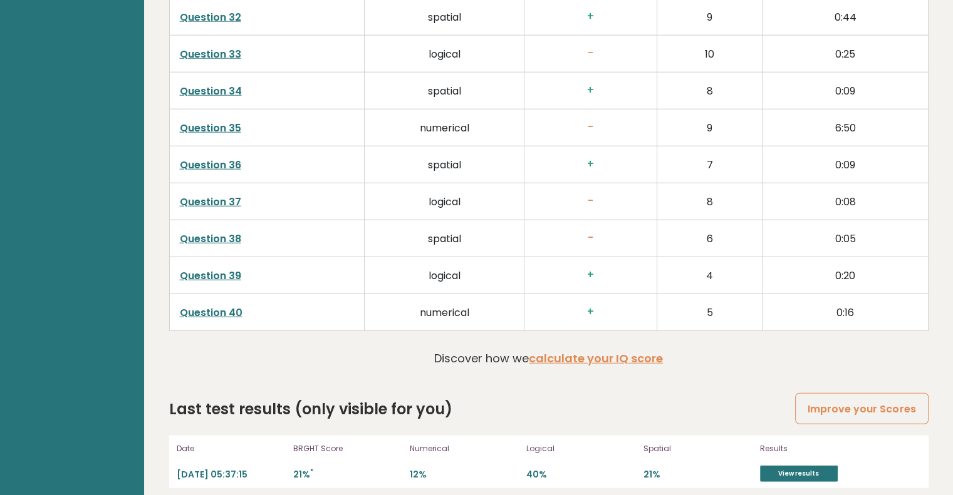
scroll to position [3183, 0]
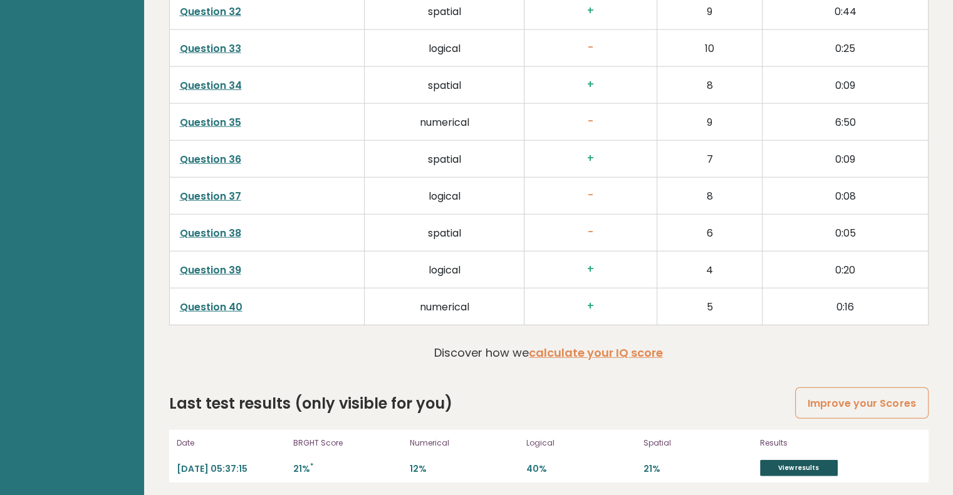
click at [797, 460] on link "View results" at bounding box center [799, 468] width 78 height 16
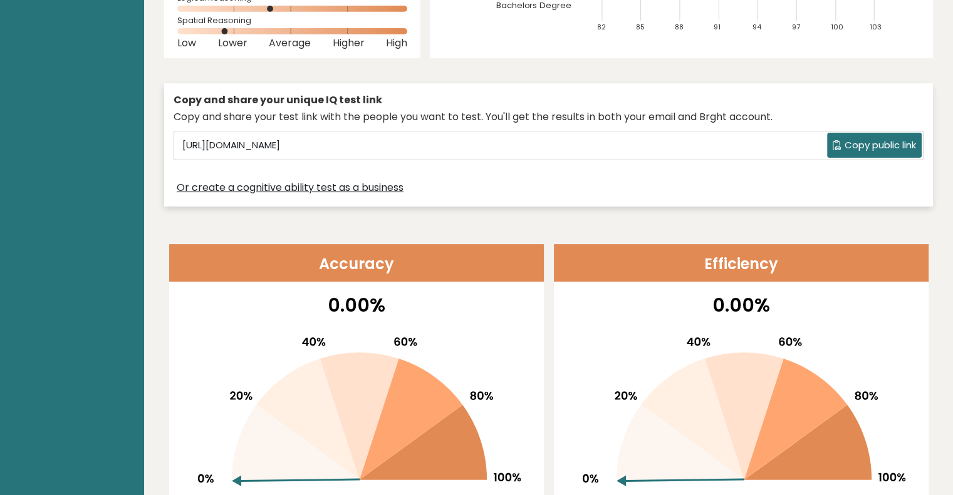
scroll to position [0, 0]
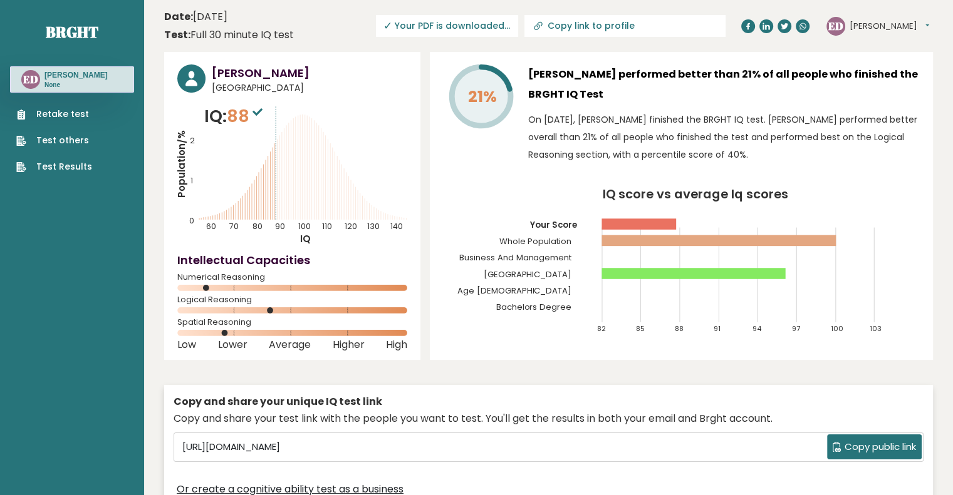
click at [512, 23] on span "✓ Your PDF is downloaded..." at bounding box center [447, 26] width 142 height 22
click at [506, 33] on link "Download PDF" at bounding box center [468, 26] width 100 height 22
